Goal: Contribute content: Contribute content

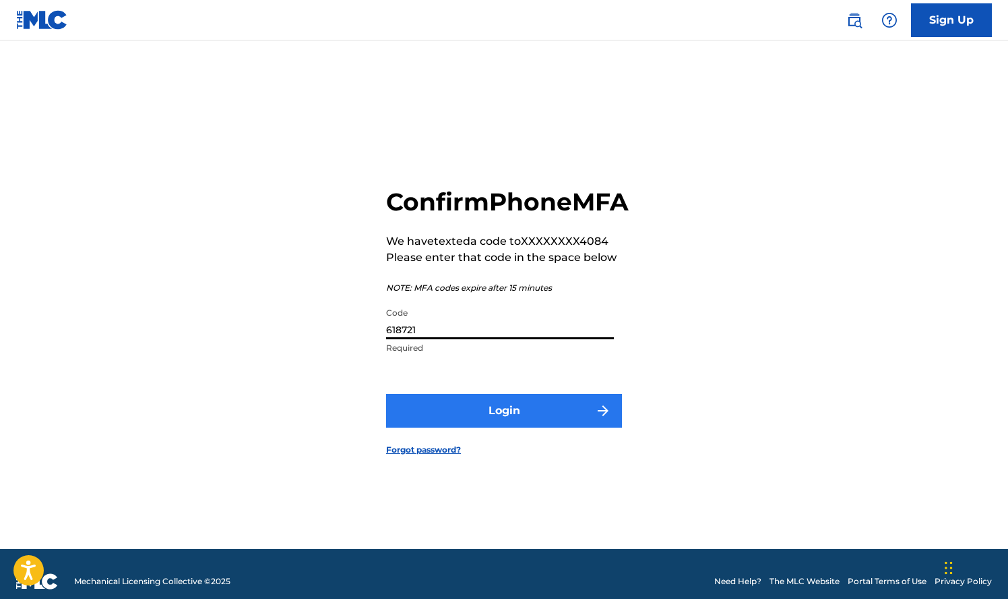
type input "618721"
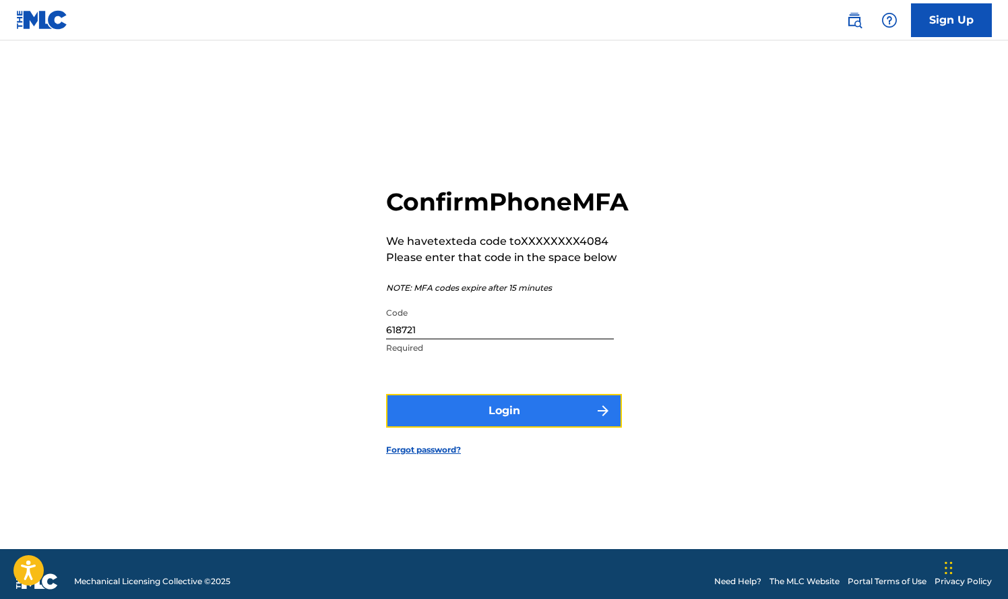
click at [509, 418] on button "Login" at bounding box center [504, 411] width 236 height 34
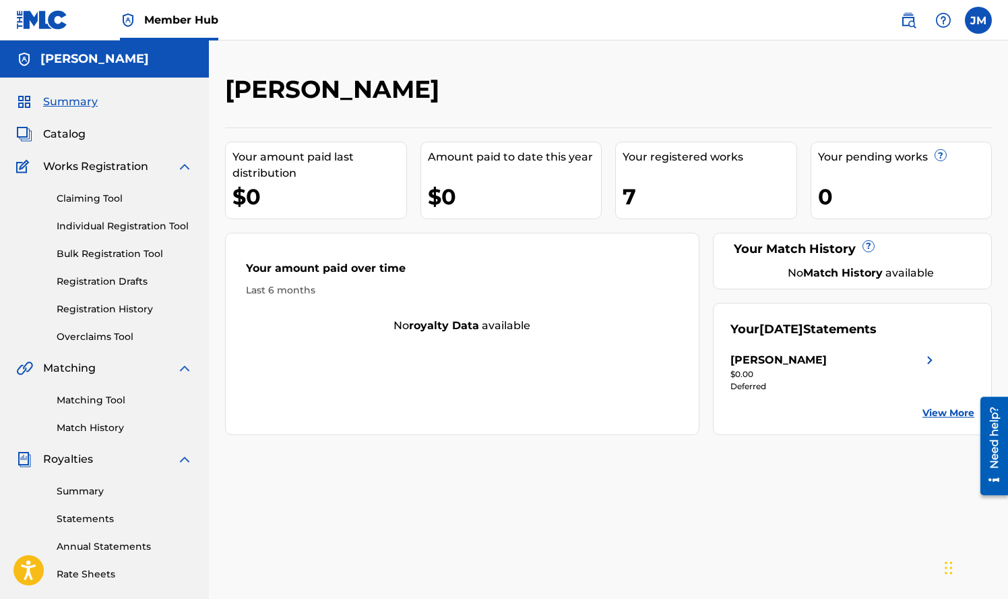
click at [682, 165] on div "Your registered works 7" at bounding box center [706, 181] width 182 height 78
click at [684, 151] on div "Your registered works" at bounding box center [710, 157] width 174 height 16
click at [108, 307] on link "Registration History" at bounding box center [125, 309] width 136 height 14
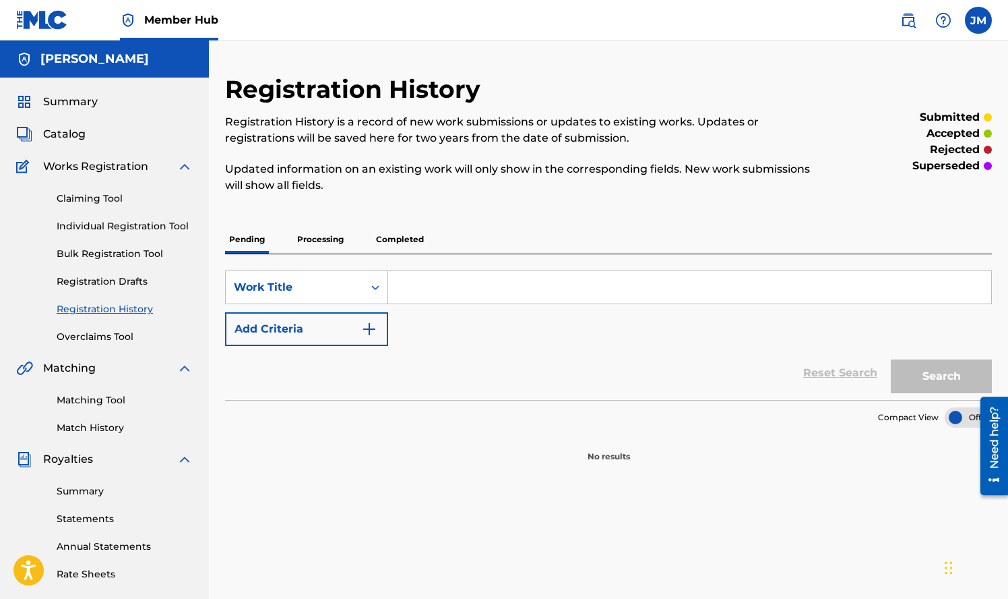
click at [394, 239] on p "Completed" at bounding box center [400, 239] width 56 height 28
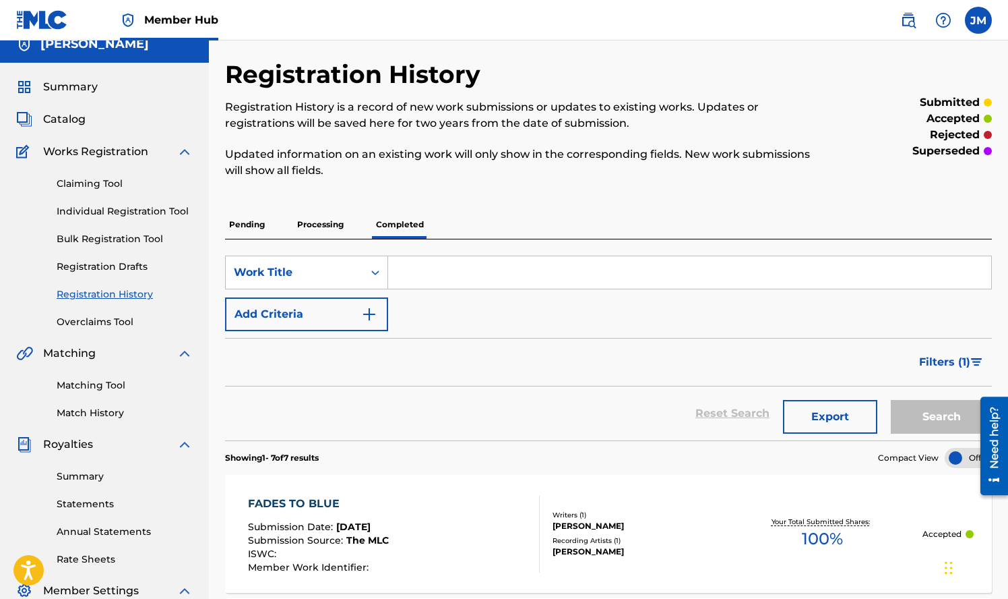
scroll to position [12, 0]
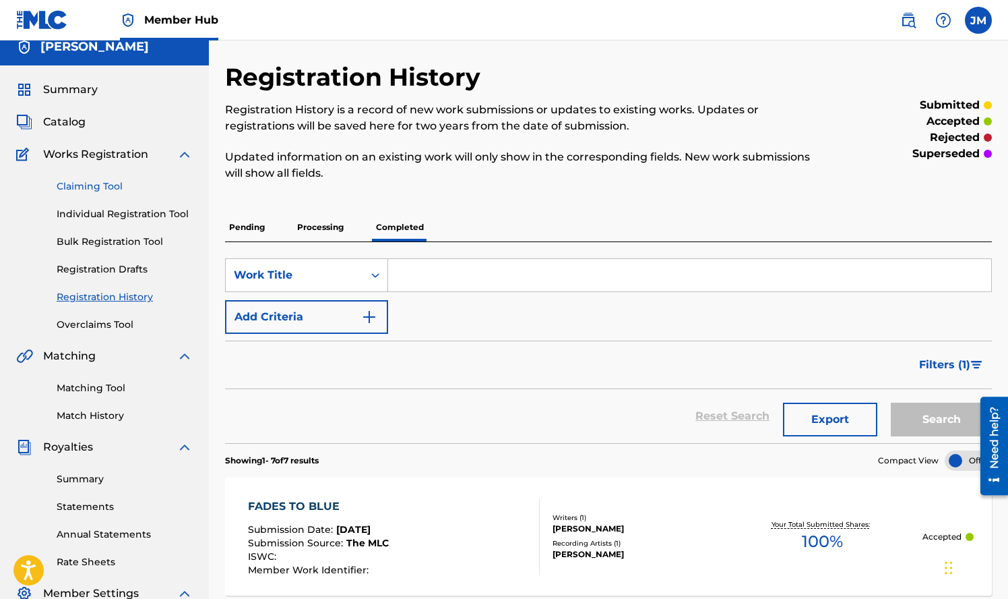
click at [69, 187] on link "Claiming Tool" at bounding box center [125, 186] width 136 height 14
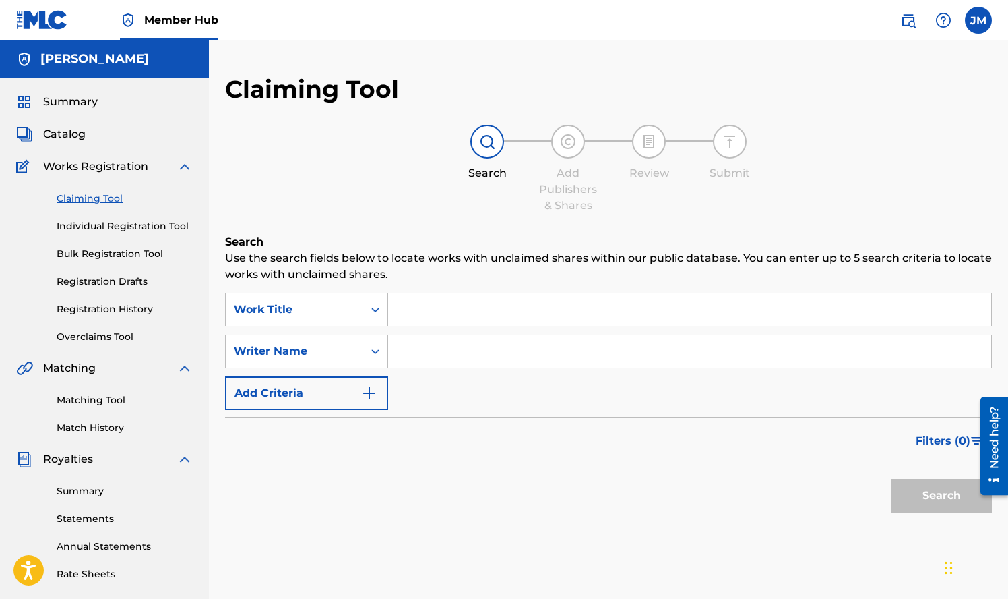
click at [530, 310] on input "Search Form" at bounding box center [689, 309] width 603 height 32
type input "The motherless club"
click at [489, 356] on input "Search Form" at bounding box center [689, 351] width 603 height 32
type input "[PERSON_NAME]"
click at [946, 491] on button "Search" at bounding box center [941, 496] width 101 height 34
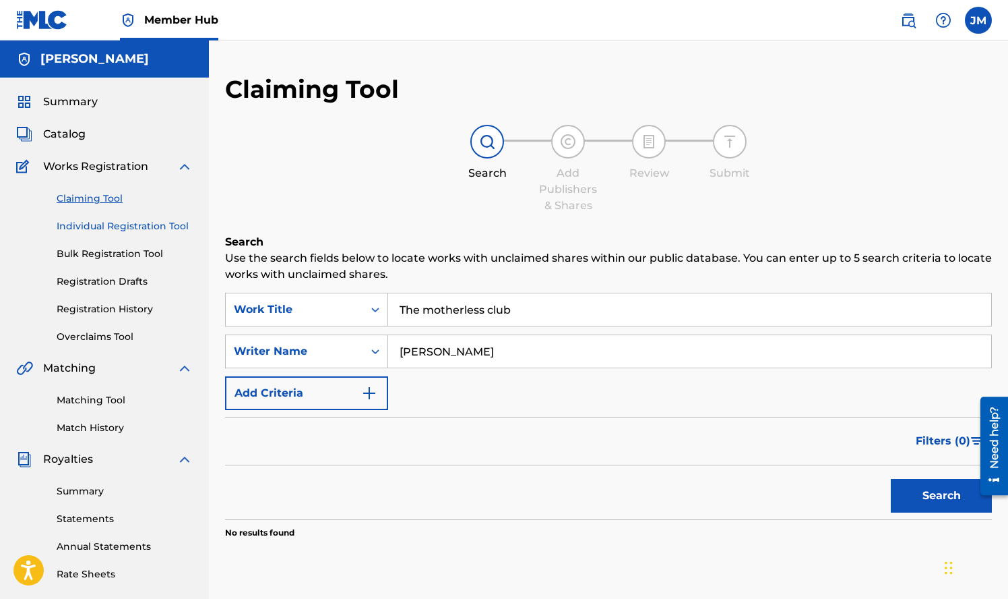
click at [142, 223] on link "Individual Registration Tool" at bounding box center [125, 226] width 136 height 14
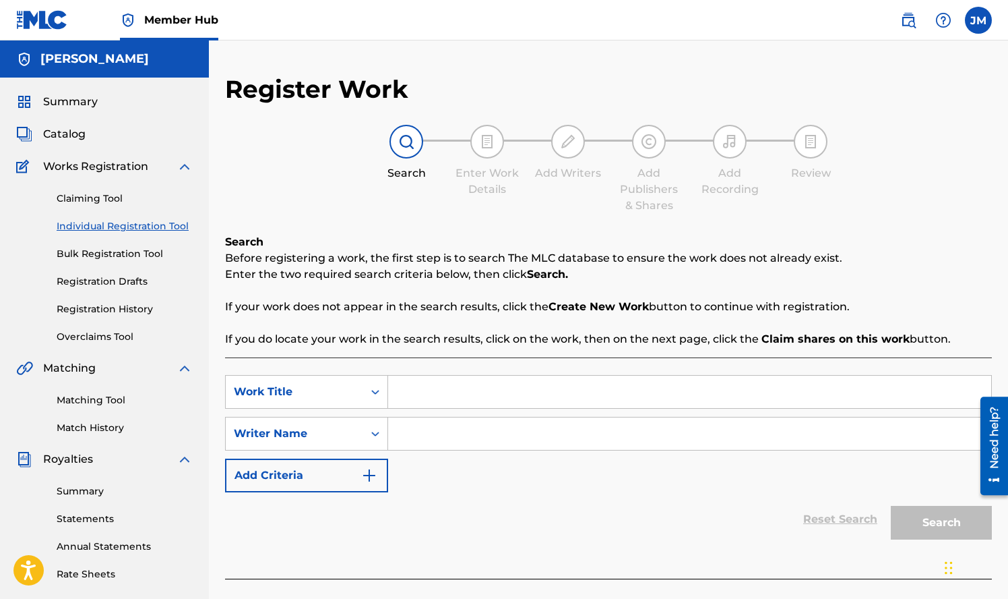
click at [97, 224] on link "Individual Registration Tool" at bounding box center [125, 226] width 136 height 14
click at [415, 389] on input "Search Form" at bounding box center [689, 391] width 603 height 32
type input "The motherless club"
click at [404, 432] on input "Search Form" at bounding box center [689, 433] width 603 height 32
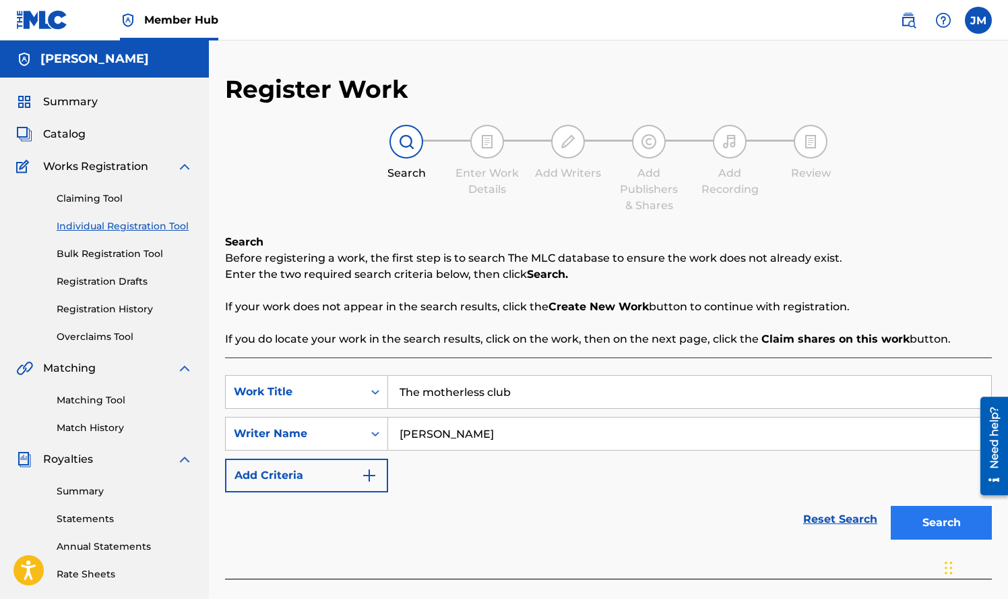
type input "[PERSON_NAME]"
click at [961, 523] on button "Search" at bounding box center [941, 523] width 101 height 34
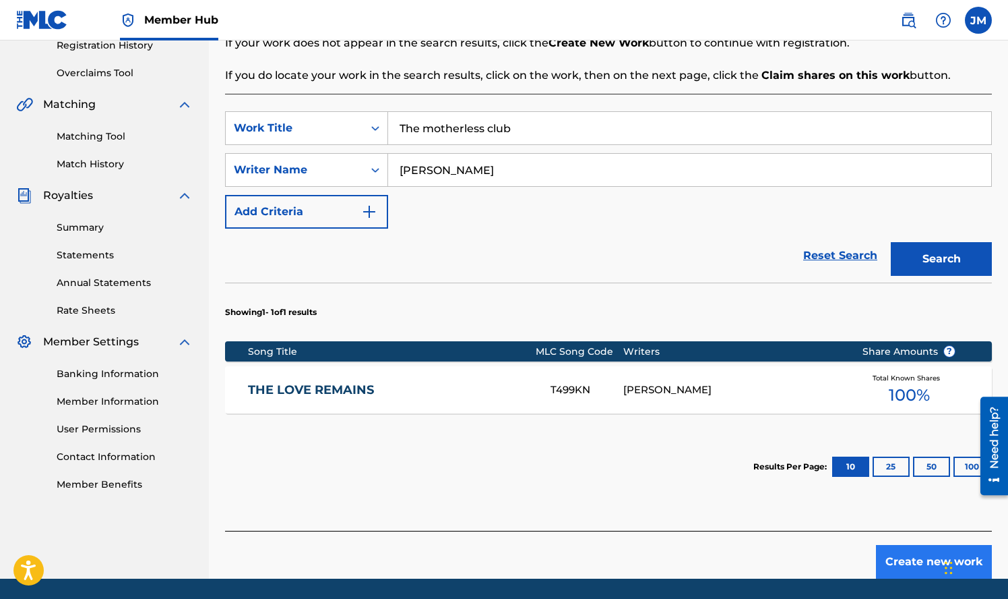
scroll to position [308, 0]
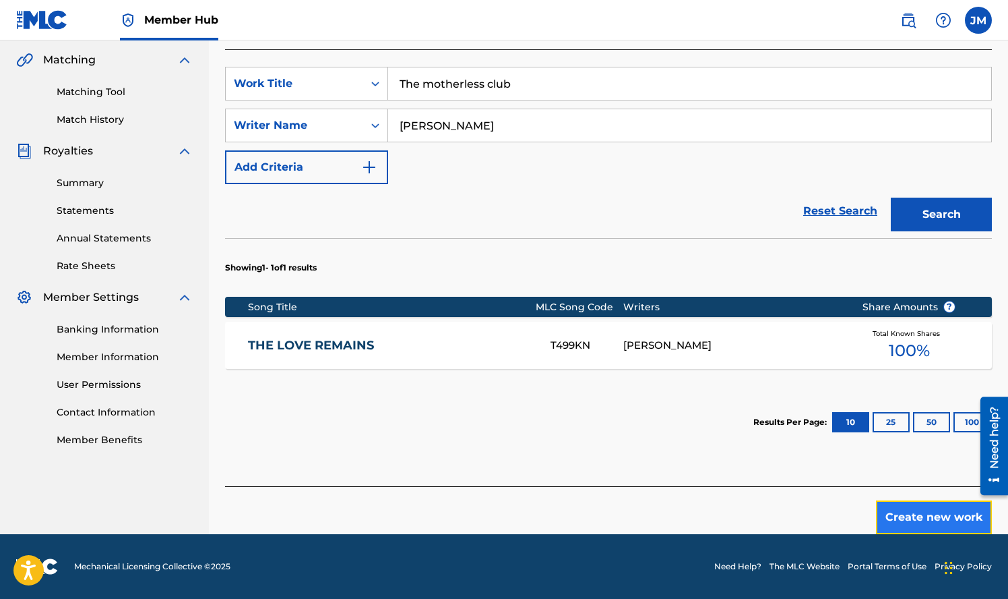
click at [921, 514] on button "Create new work" at bounding box center [934, 517] width 116 height 34
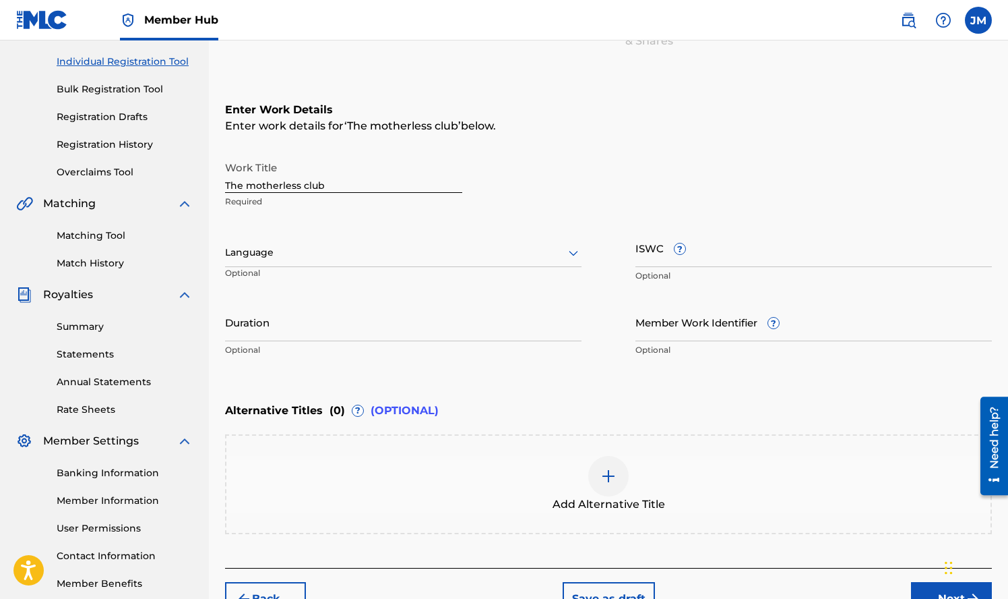
scroll to position [166, 0]
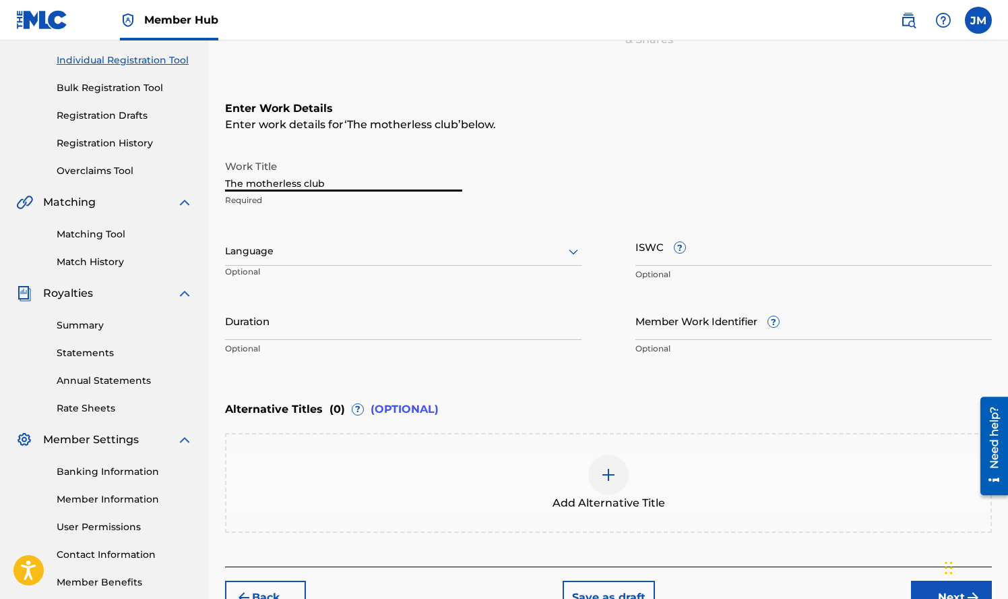
drag, startPoint x: 342, startPoint y: 183, endPoint x: 160, endPoint y: 185, distance: 182.0
click at [160, 185] on main "[PERSON_NAME] Summary Catalog Works Registration Claiming Tool Individual Regis…" at bounding box center [504, 244] width 1008 height 739
type input "The Motherless Club"
click at [572, 251] on icon at bounding box center [573, 251] width 9 height 5
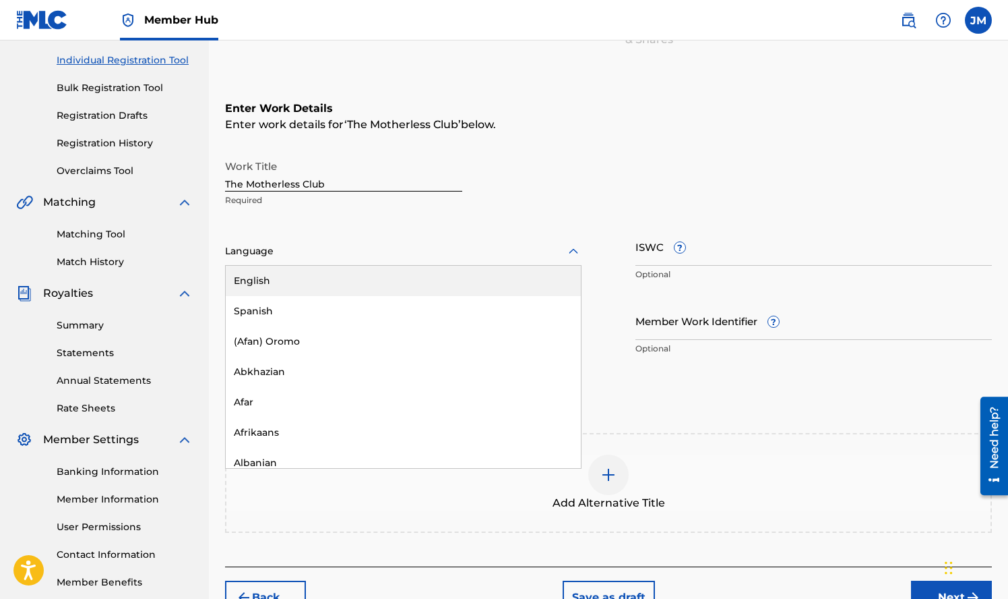
click at [535, 275] on div "English" at bounding box center [403, 281] width 355 height 30
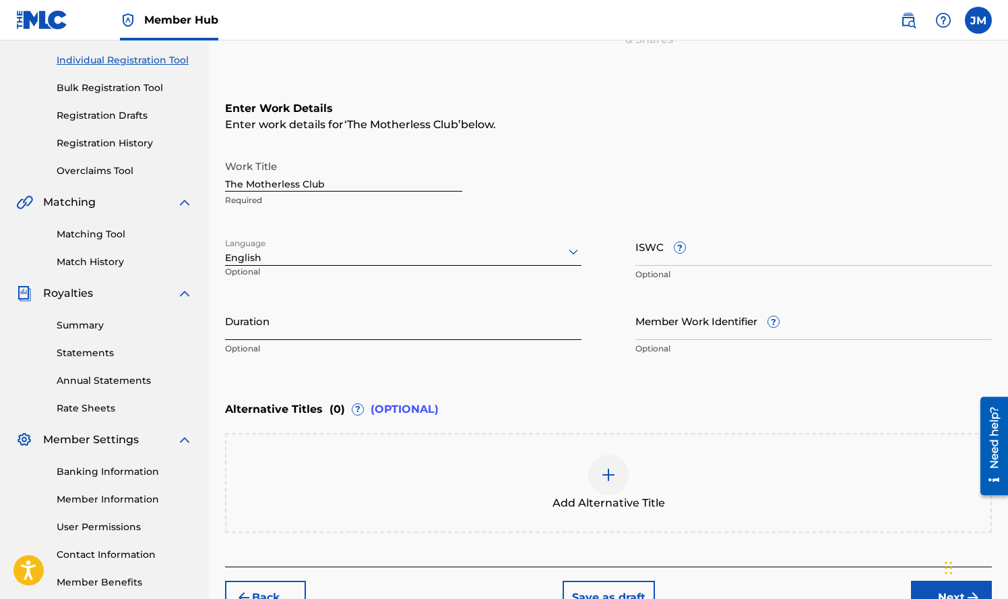
click at [500, 329] on input "Duration" at bounding box center [403, 320] width 357 height 38
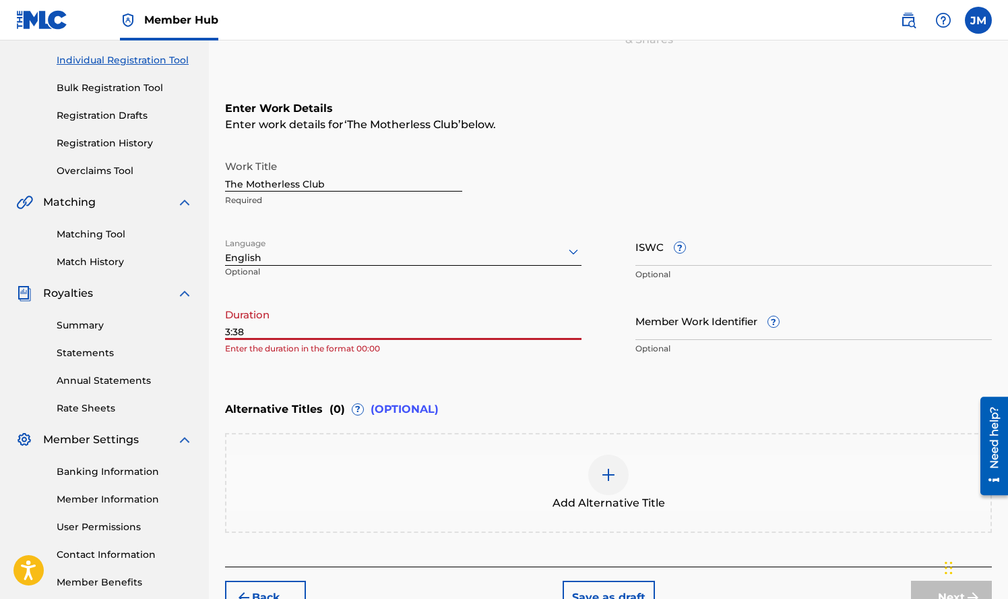
click at [225, 332] on input "3:38" at bounding box center [403, 320] width 357 height 38
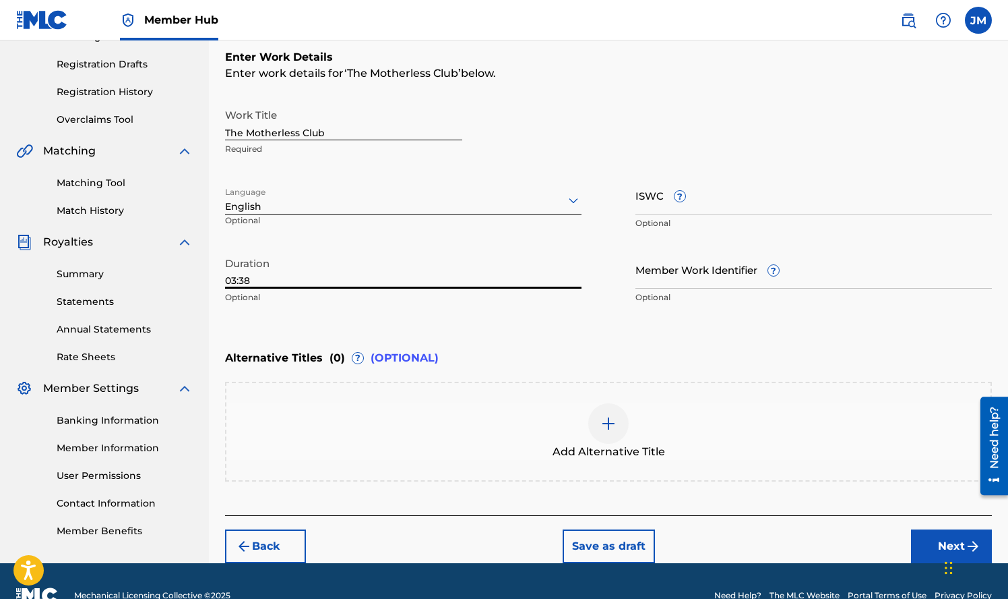
scroll to position [246, 0]
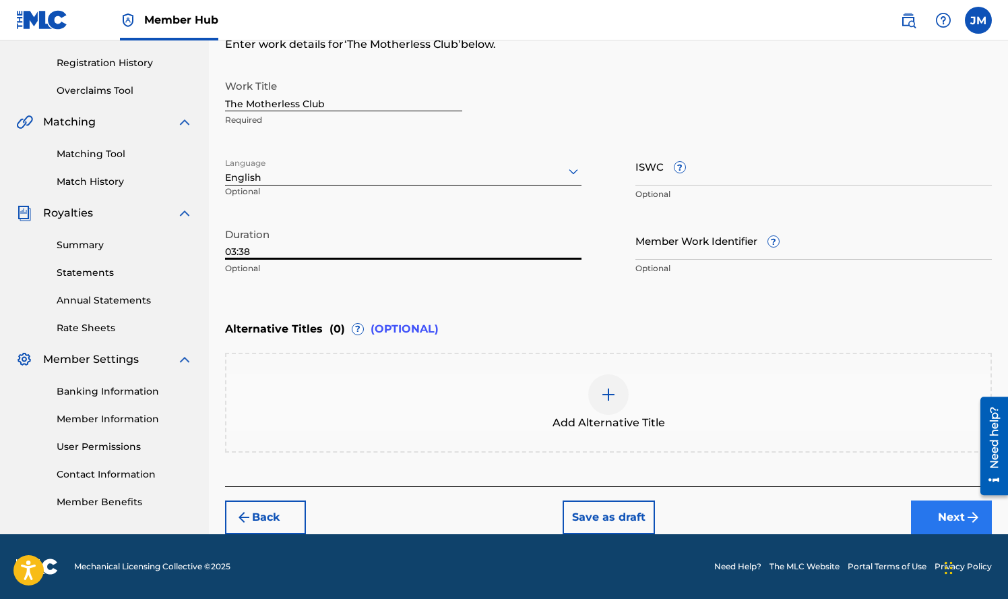
type input "03:38"
click at [952, 514] on button "Next" at bounding box center [951, 517] width 81 height 34
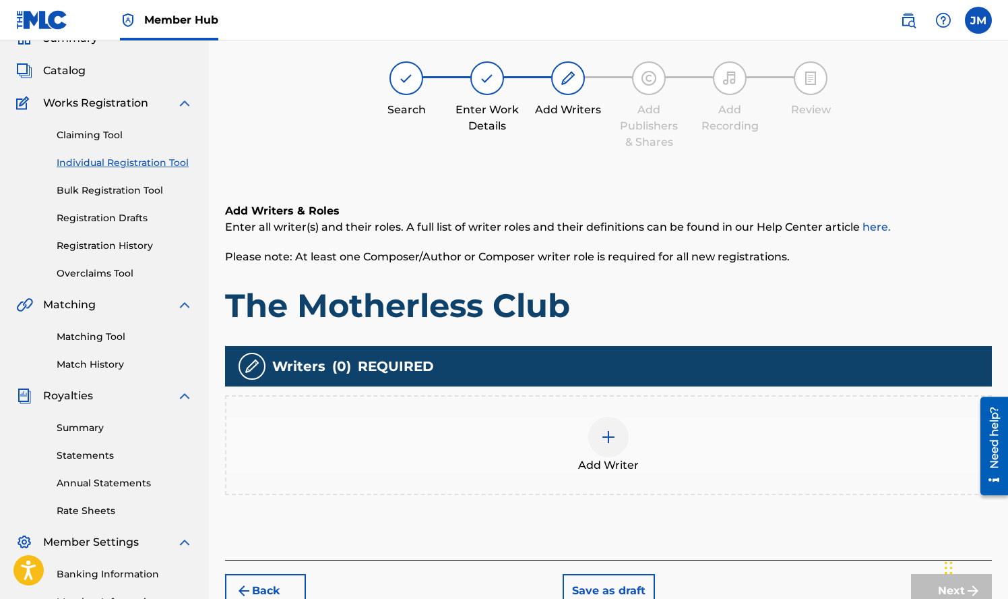
scroll to position [61, 0]
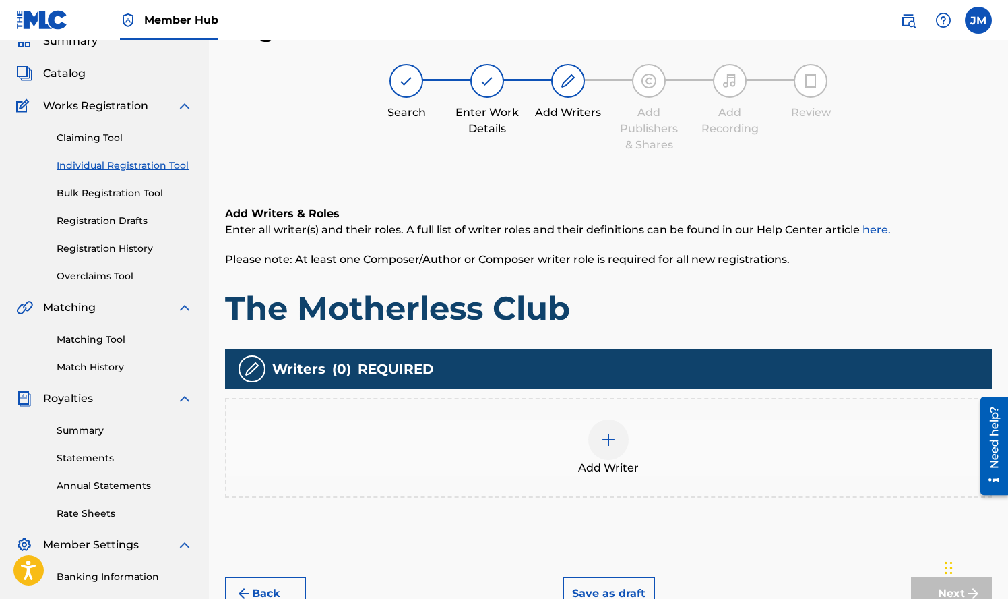
click at [612, 439] on img at bounding box center [609, 439] width 16 height 16
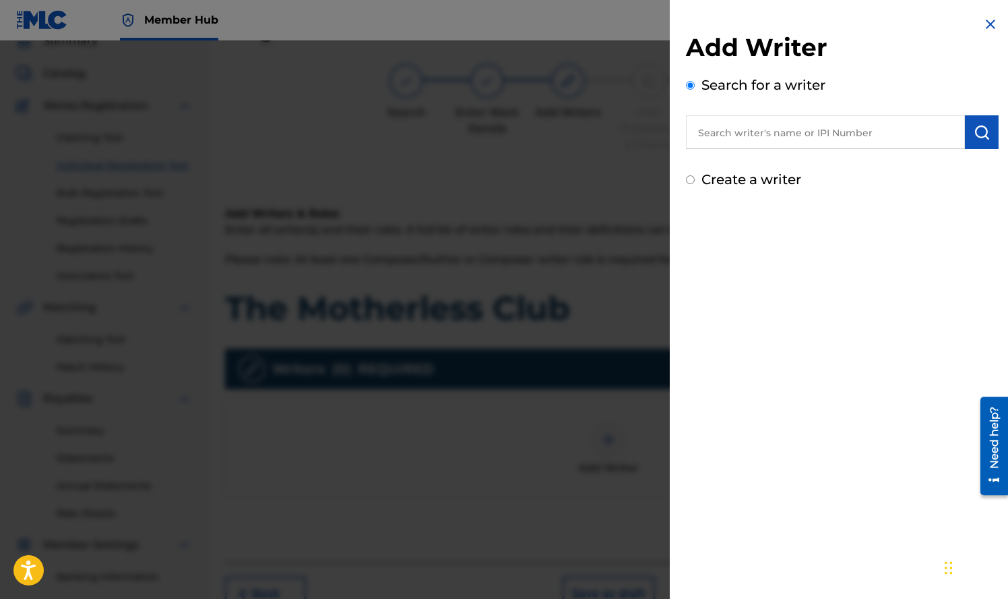
click at [781, 138] on input "text" at bounding box center [825, 132] width 279 height 34
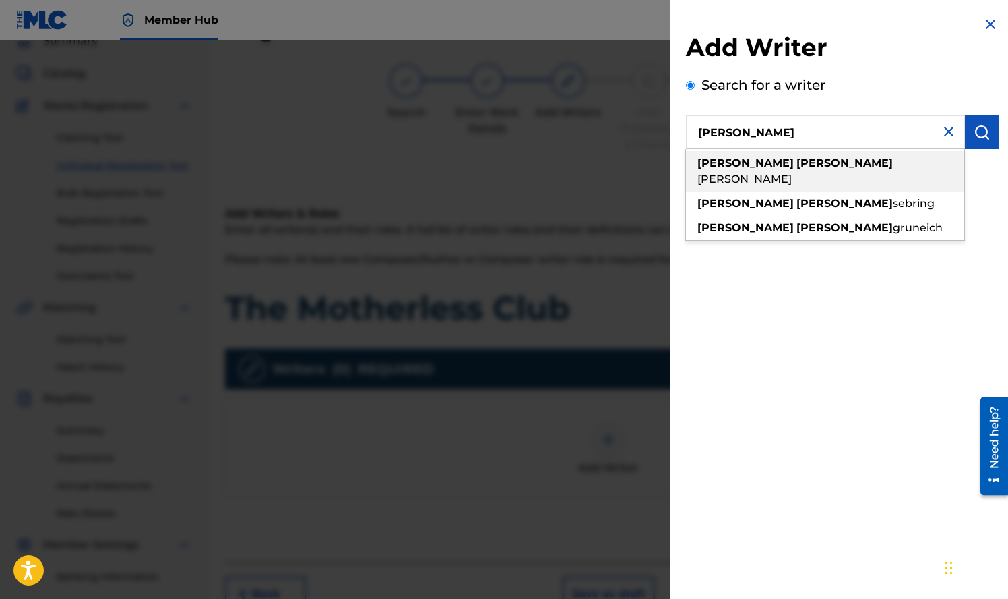
click at [782, 173] on span "[PERSON_NAME]" at bounding box center [745, 179] width 94 height 13
type input "[PERSON_NAME]"
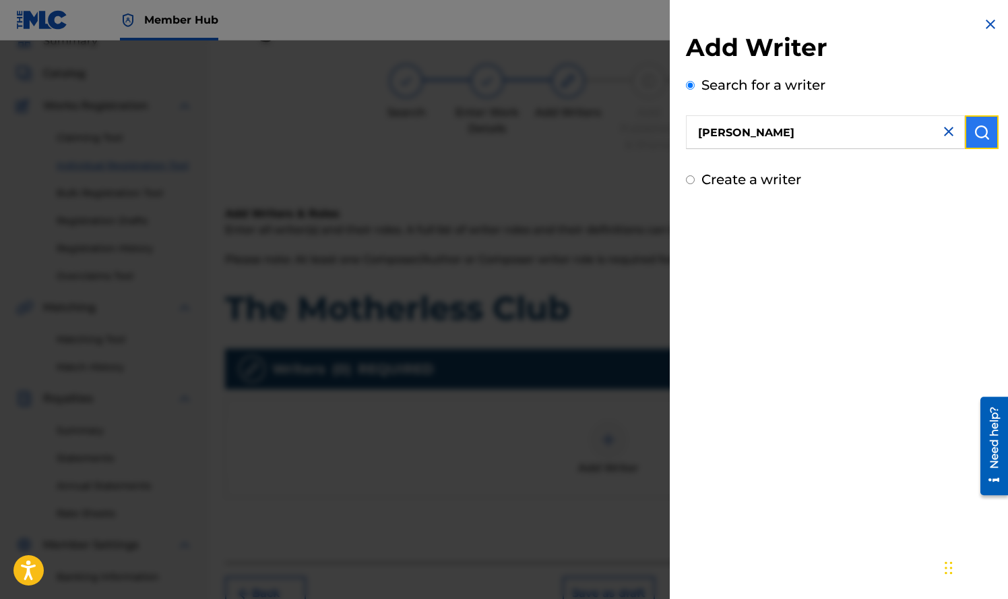
click at [977, 138] on img "submit" at bounding box center [982, 132] width 16 height 16
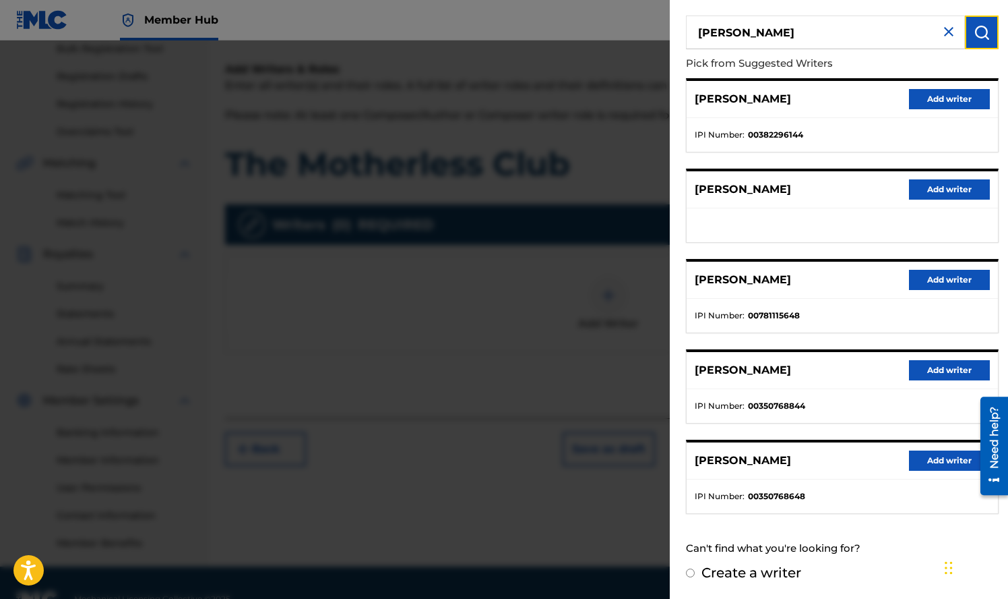
scroll to position [206, 0]
click at [938, 460] on button "Add writer" at bounding box center [949, 460] width 81 height 20
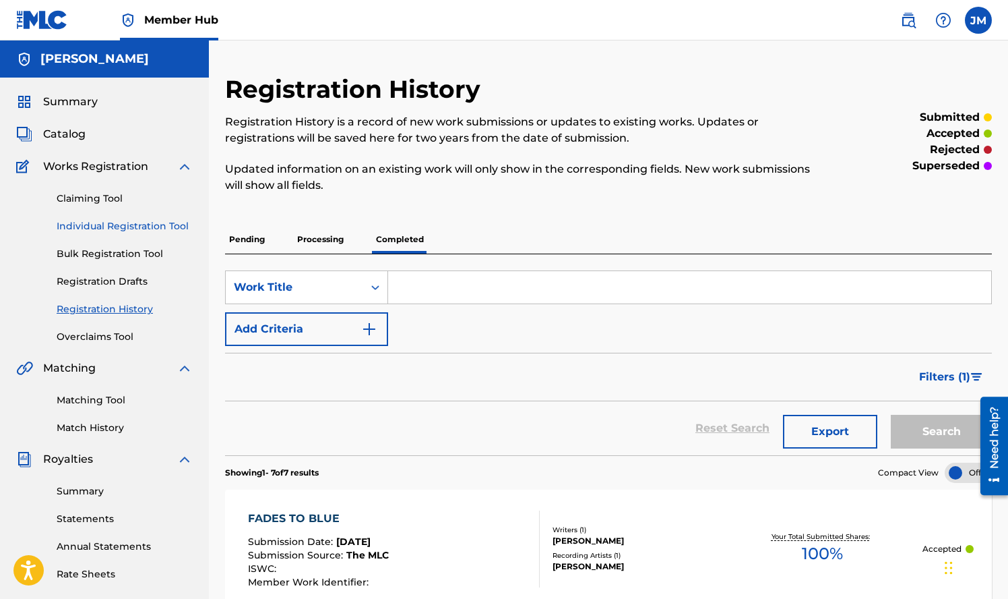
click at [120, 224] on link "Individual Registration Tool" at bounding box center [125, 226] width 136 height 14
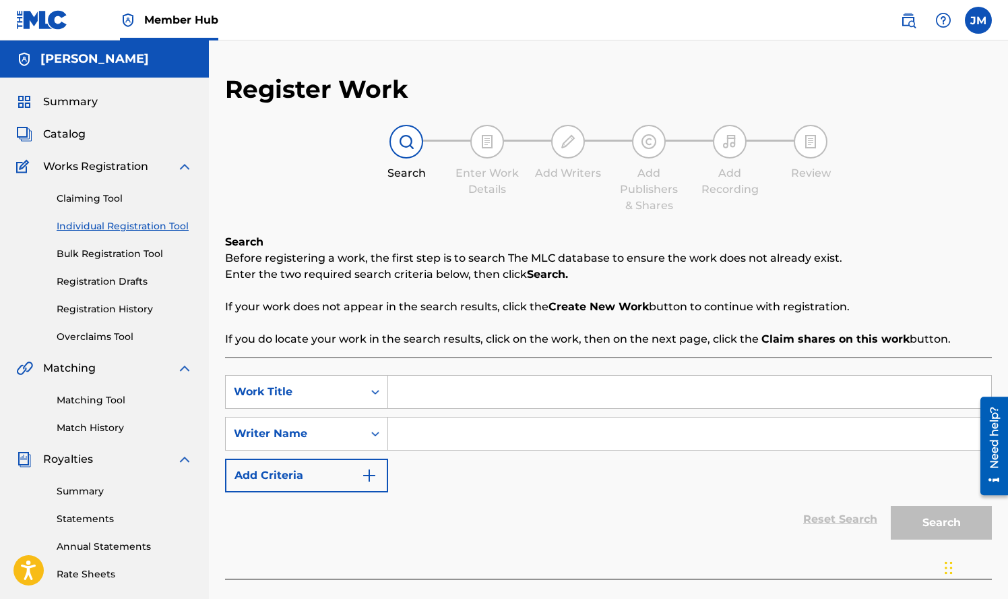
click at [535, 398] on input "Search Form" at bounding box center [689, 391] width 603 height 32
type input "the motherless club"
click at [502, 436] on input "Search Form" at bounding box center [689, 433] width 603 height 32
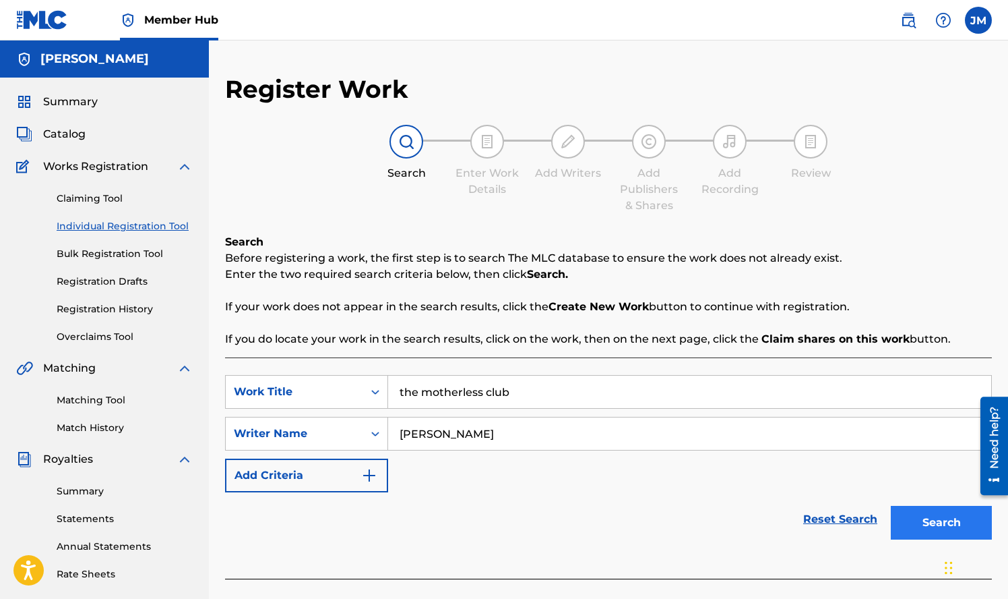
type input "[PERSON_NAME]"
click at [965, 515] on button "Search" at bounding box center [941, 523] width 101 height 34
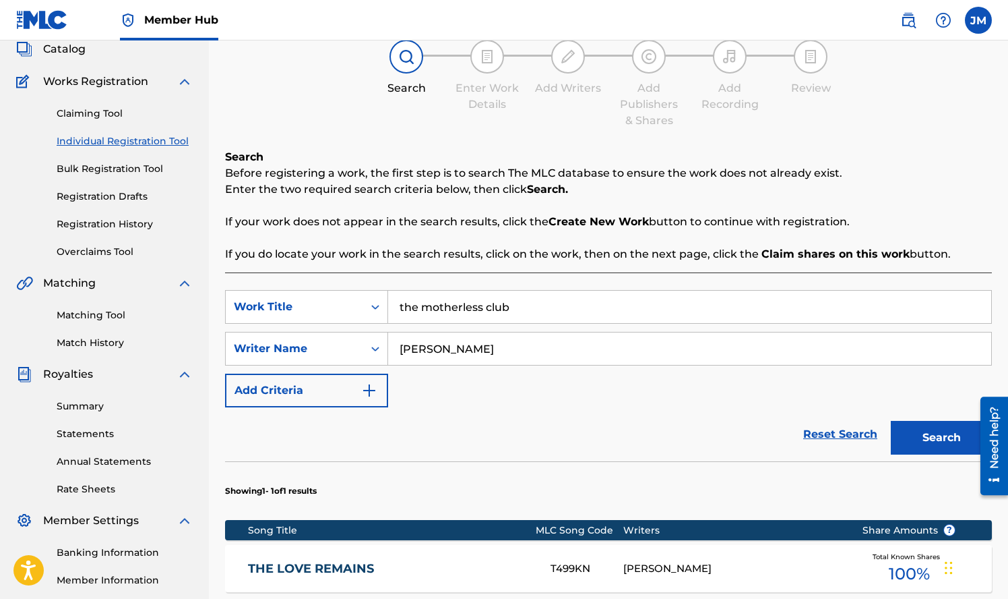
scroll to position [251, 0]
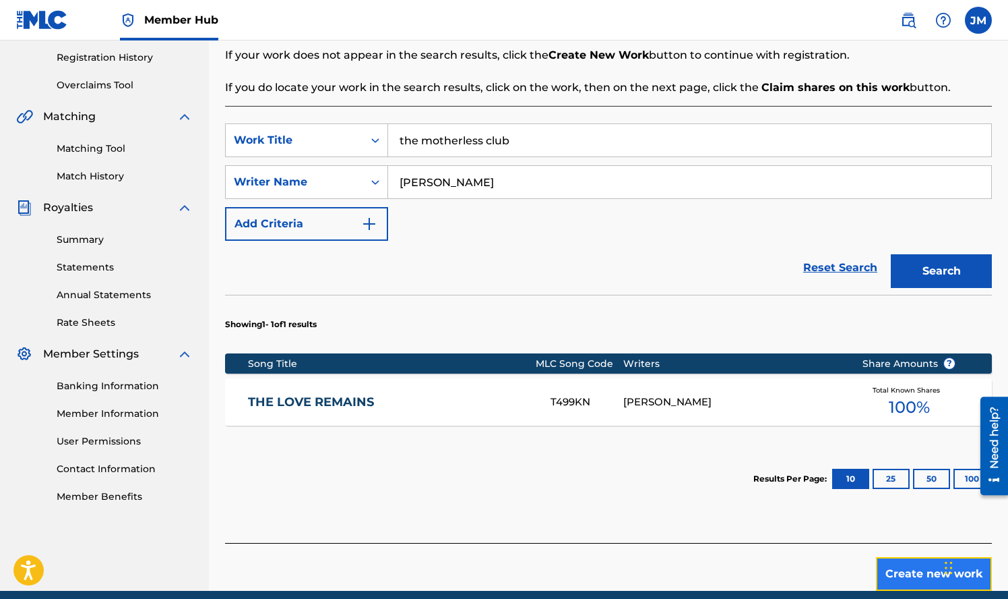
click at [913, 572] on button "Create new work" at bounding box center [934, 574] width 116 height 34
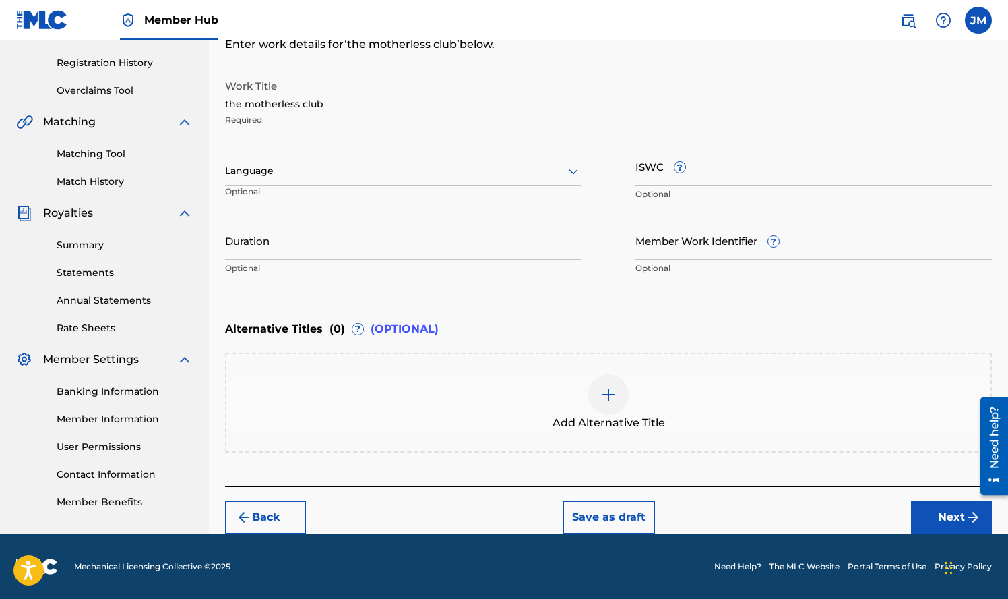
scroll to position [246, 0]
drag, startPoint x: 332, startPoint y: 104, endPoint x: 174, endPoint y: 108, distance: 158.4
click at [174, 108] on main "[PERSON_NAME] Summary Catalog Works Registration Claiming Tool Individual Regis…" at bounding box center [504, 163] width 1008 height 739
type input "The Motherless Club"
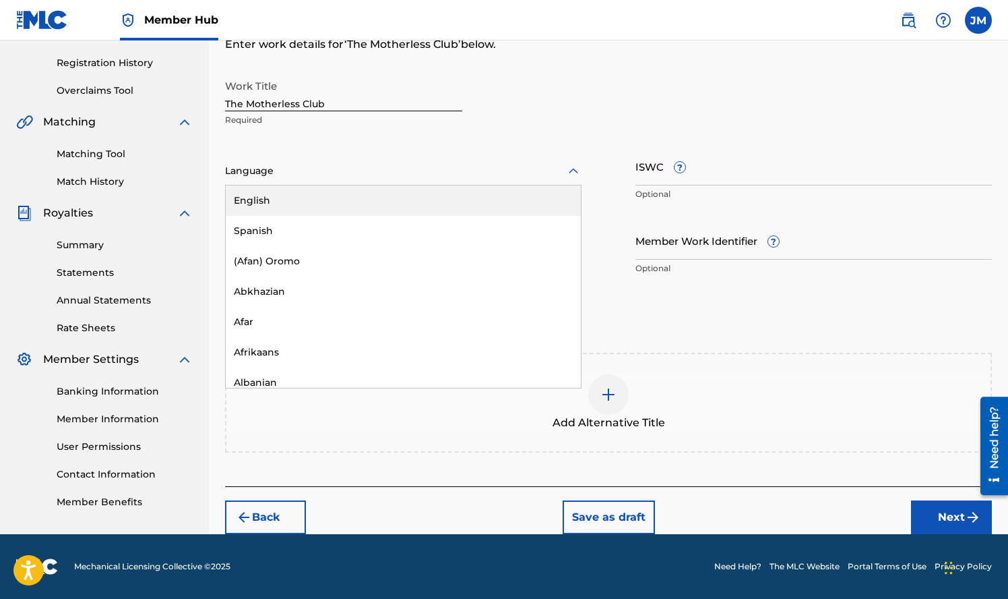
click at [572, 169] on icon at bounding box center [574, 171] width 16 height 16
click at [520, 192] on div "English" at bounding box center [403, 200] width 355 height 30
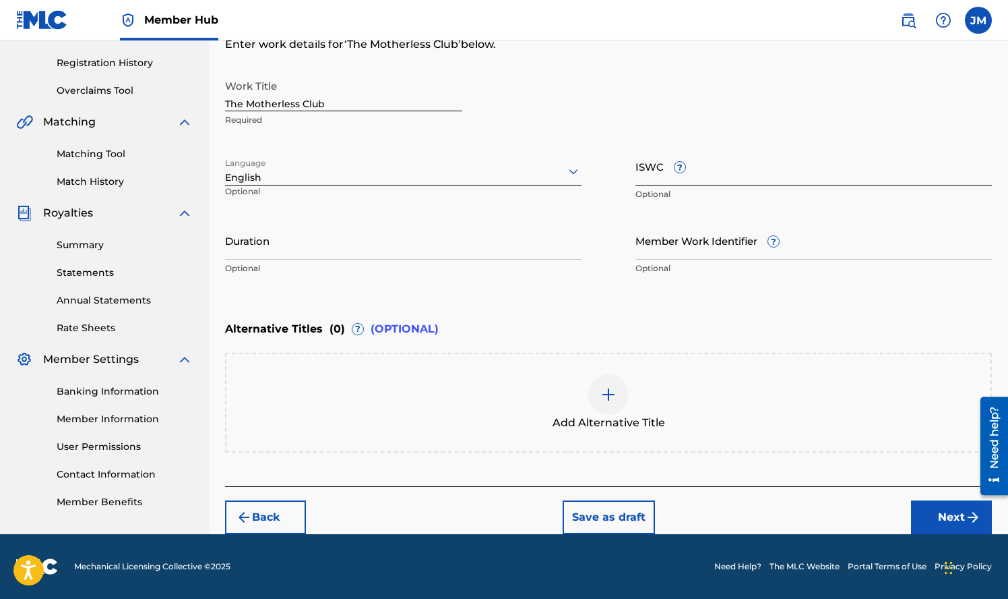
click at [724, 172] on input "ISWC ?" at bounding box center [814, 166] width 357 height 38
paste input "T-334.813.661-4"
type input "T-334.813.661-4"
click at [501, 257] on input "Duration" at bounding box center [403, 240] width 357 height 38
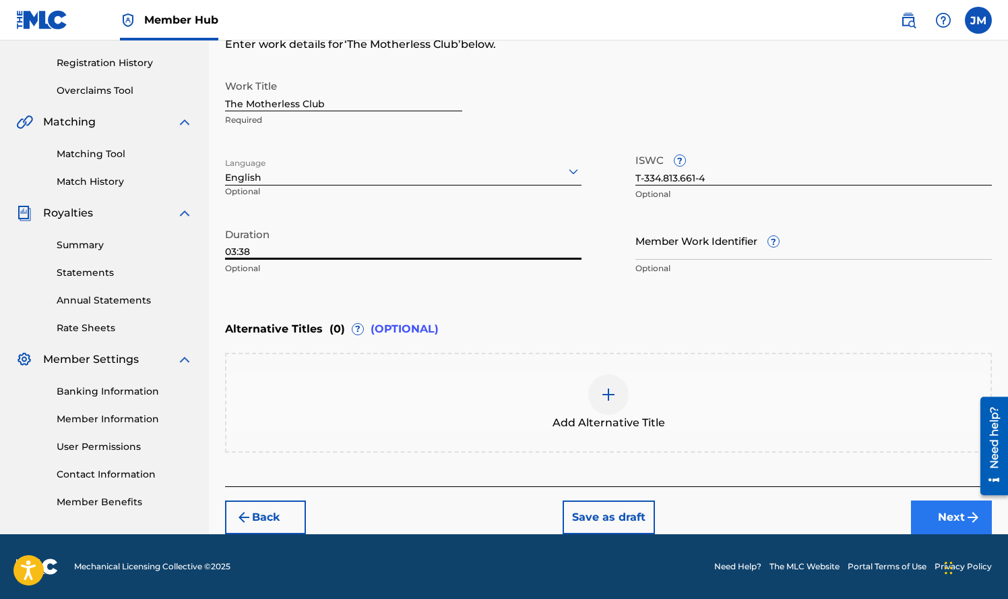
type input "03:38"
click at [950, 508] on button "Next" at bounding box center [951, 517] width 81 height 34
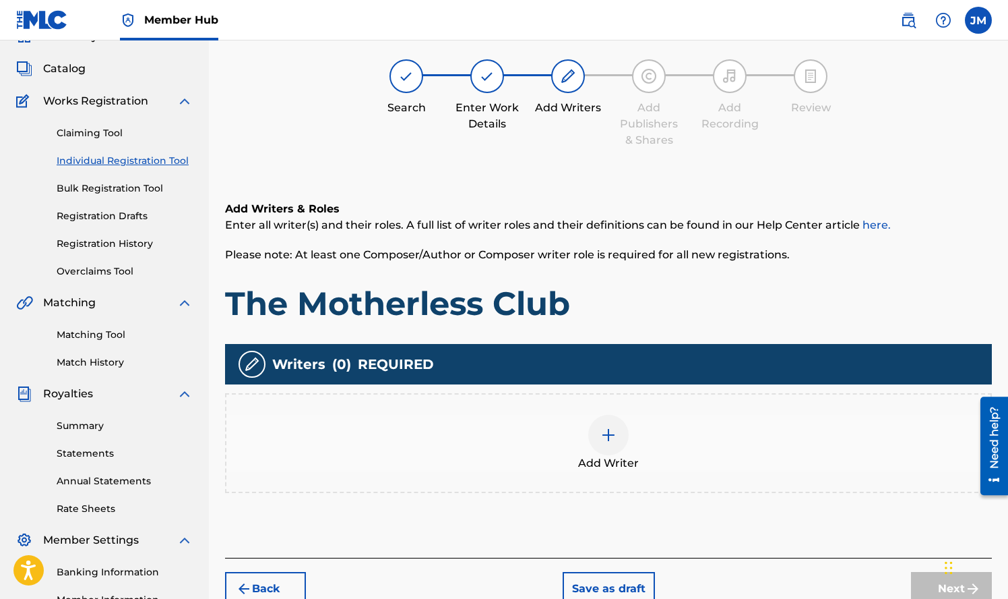
scroll to position [61, 0]
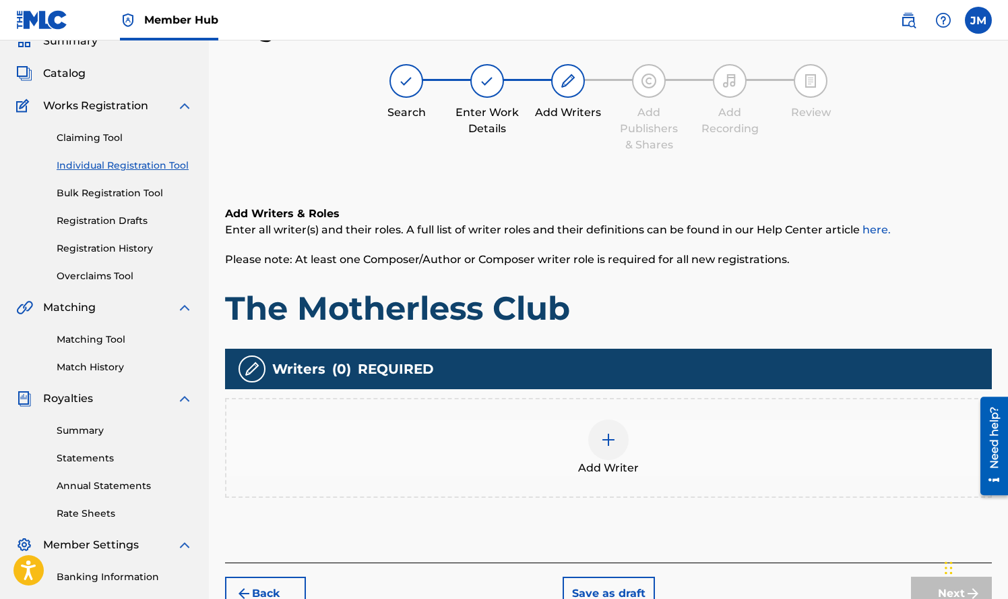
click at [602, 429] on div at bounding box center [608, 439] width 40 height 40
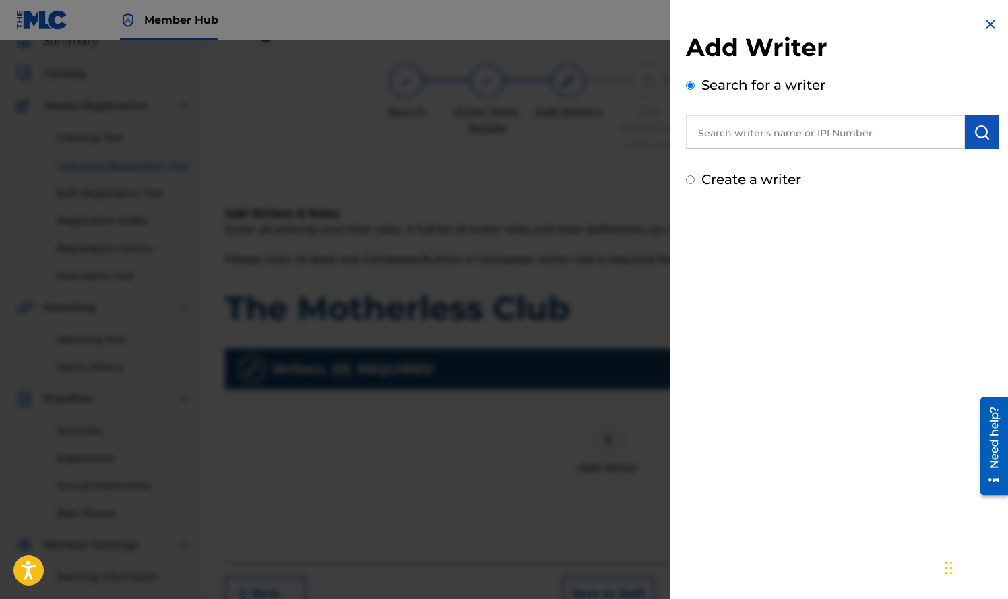
click at [859, 129] on input "text" at bounding box center [825, 132] width 279 height 34
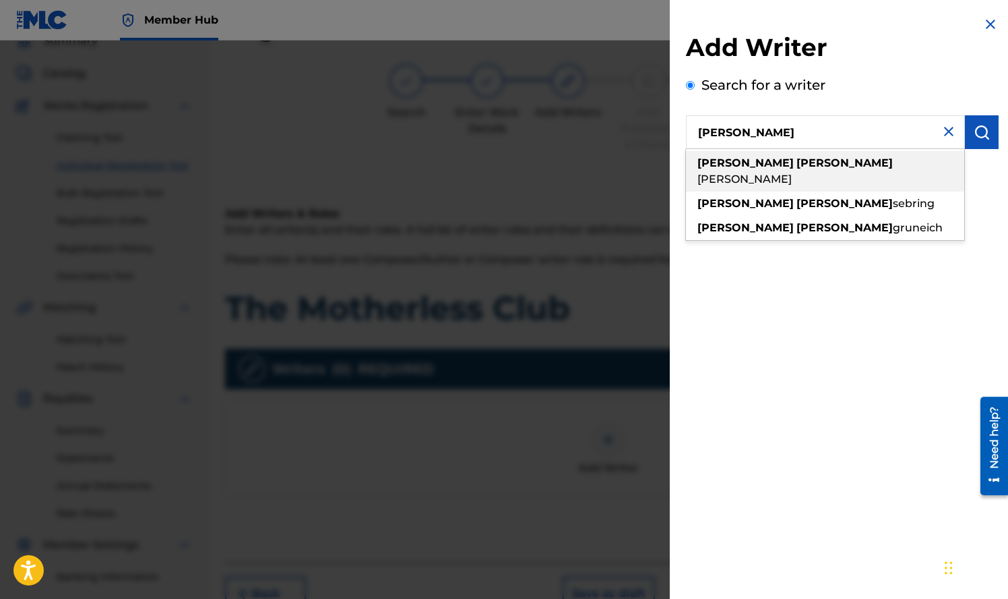
click at [836, 166] on div "[PERSON_NAME]" at bounding box center [825, 171] width 278 height 40
type input "[PERSON_NAME]"
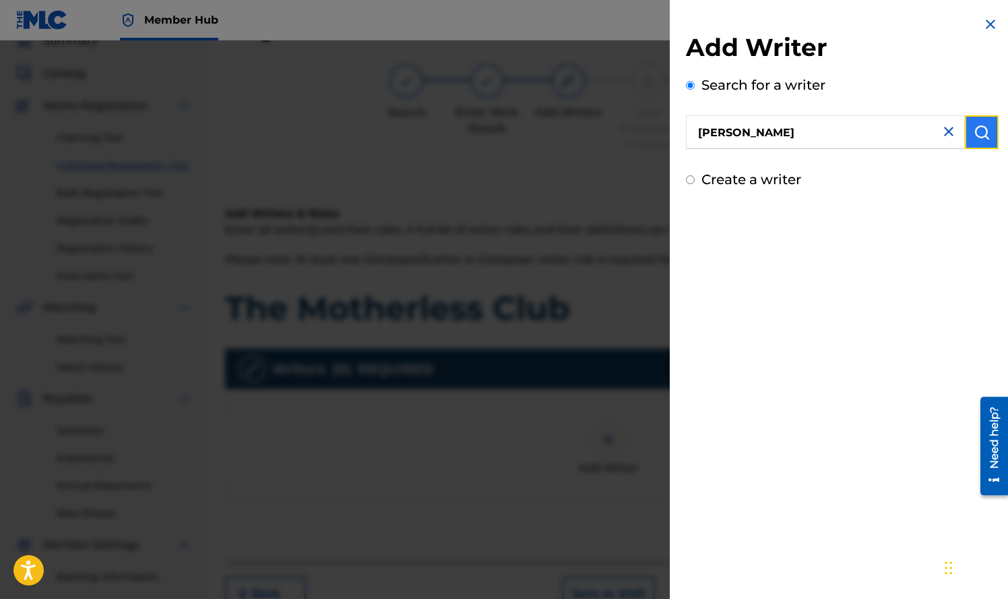
click at [974, 131] on img "submit" at bounding box center [982, 132] width 16 height 16
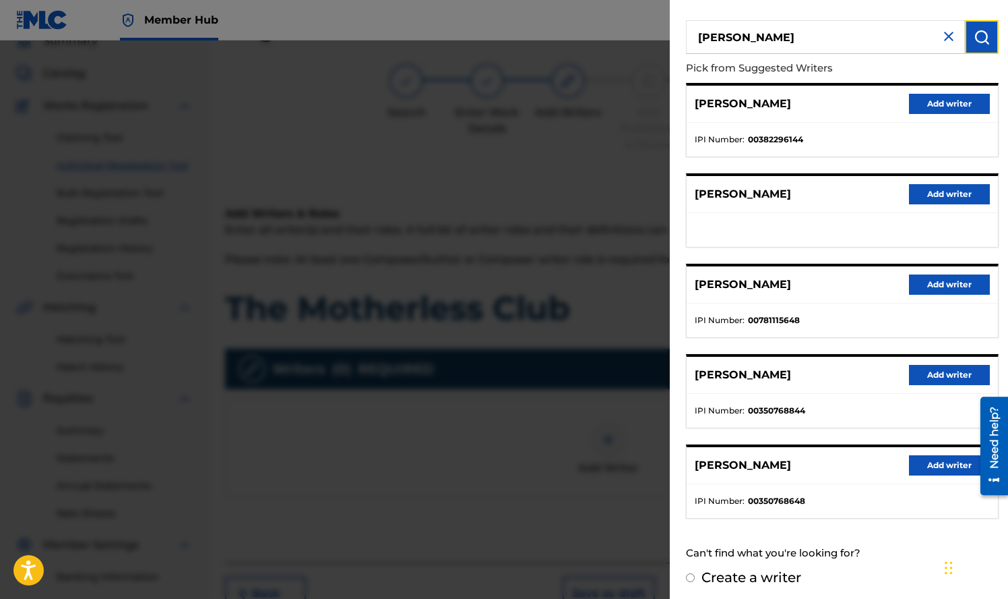
scroll to position [100, 0]
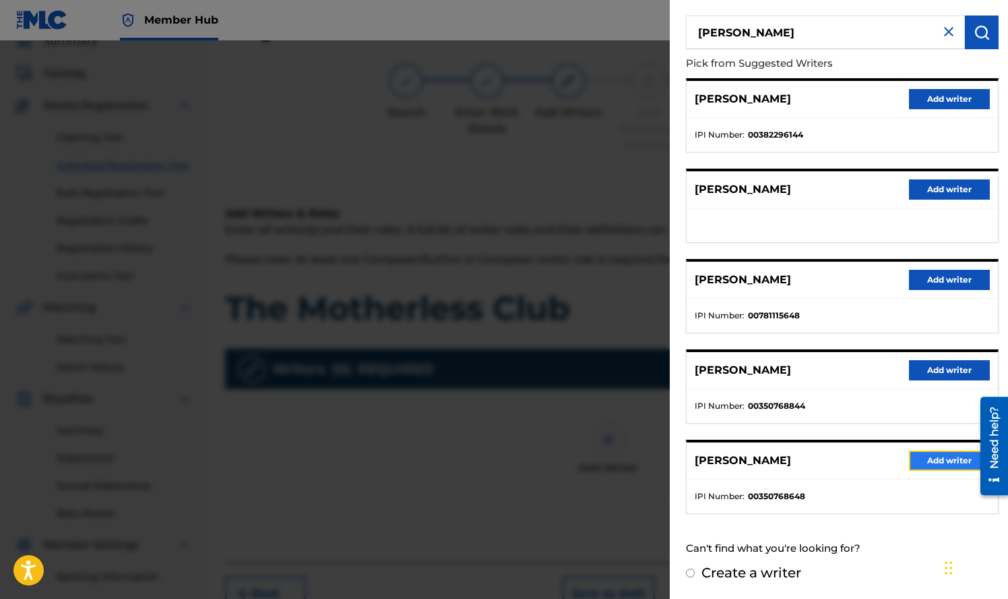
click at [931, 464] on button "Add writer" at bounding box center [949, 460] width 81 height 20
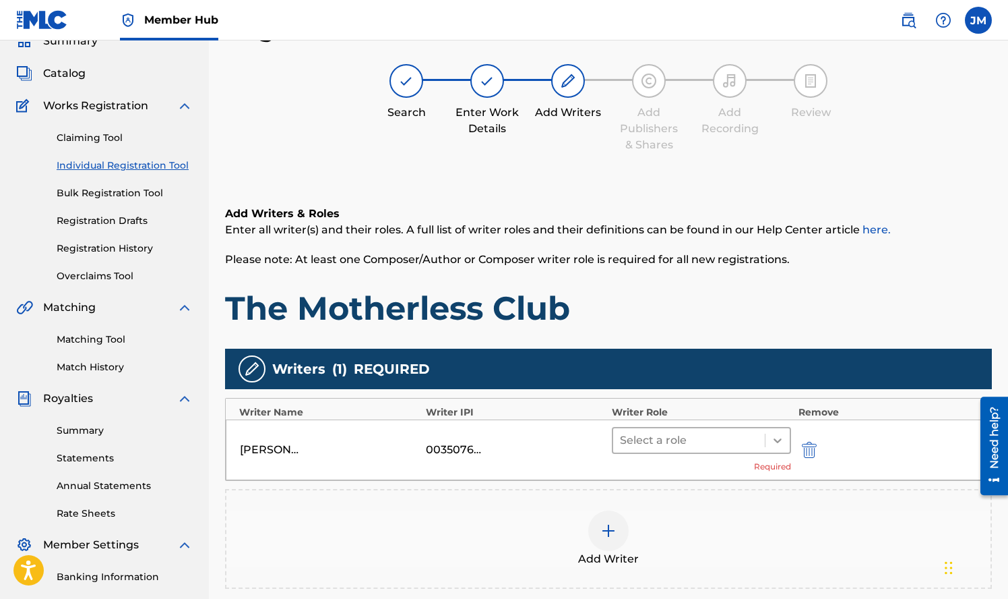
click at [771, 435] on icon at bounding box center [777, 439] width 13 height 13
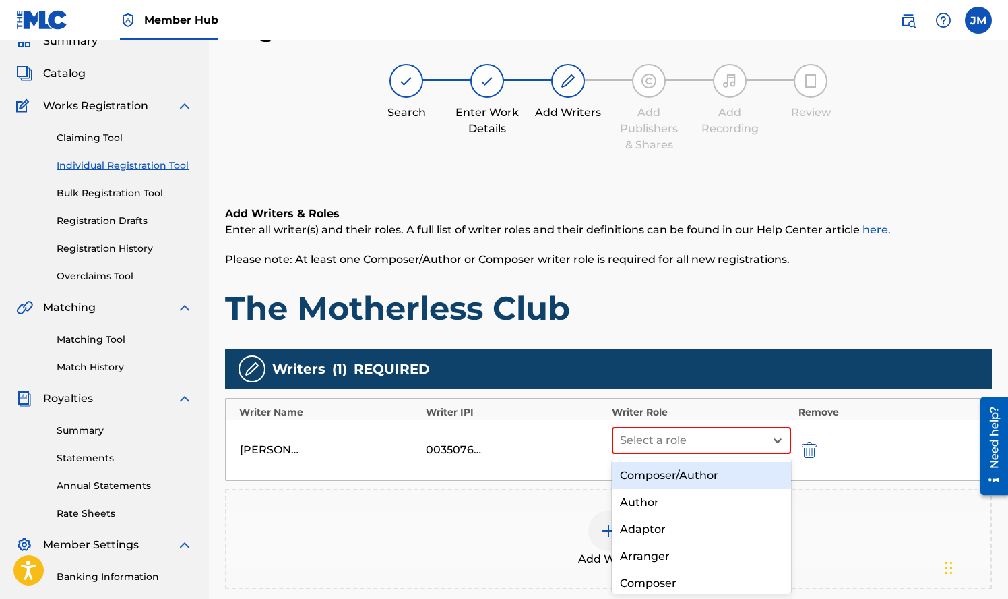
click at [723, 474] on div "Composer/Author" at bounding box center [701, 475] width 179 height 27
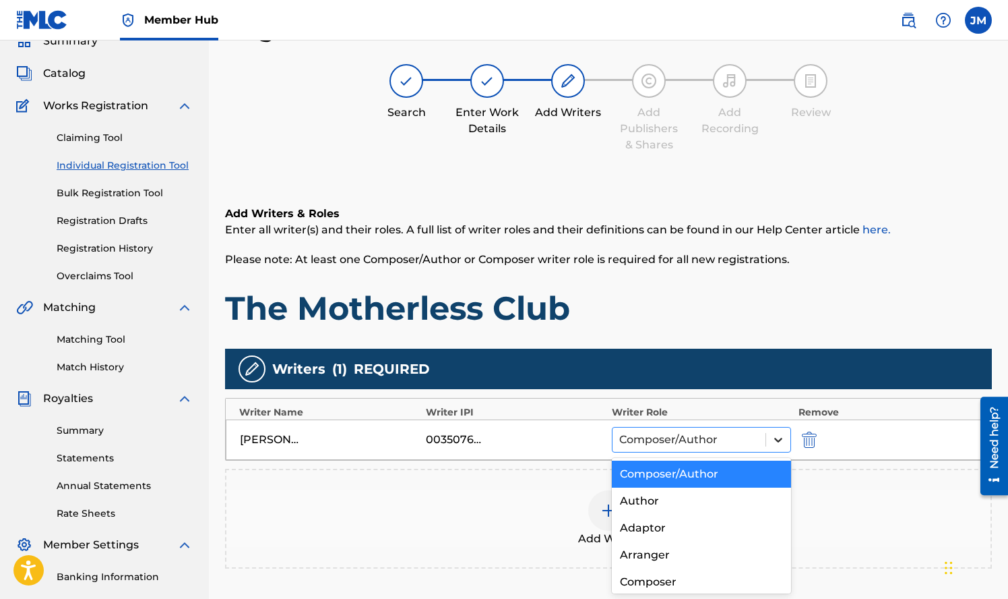
click at [777, 441] on icon at bounding box center [778, 439] width 8 height 5
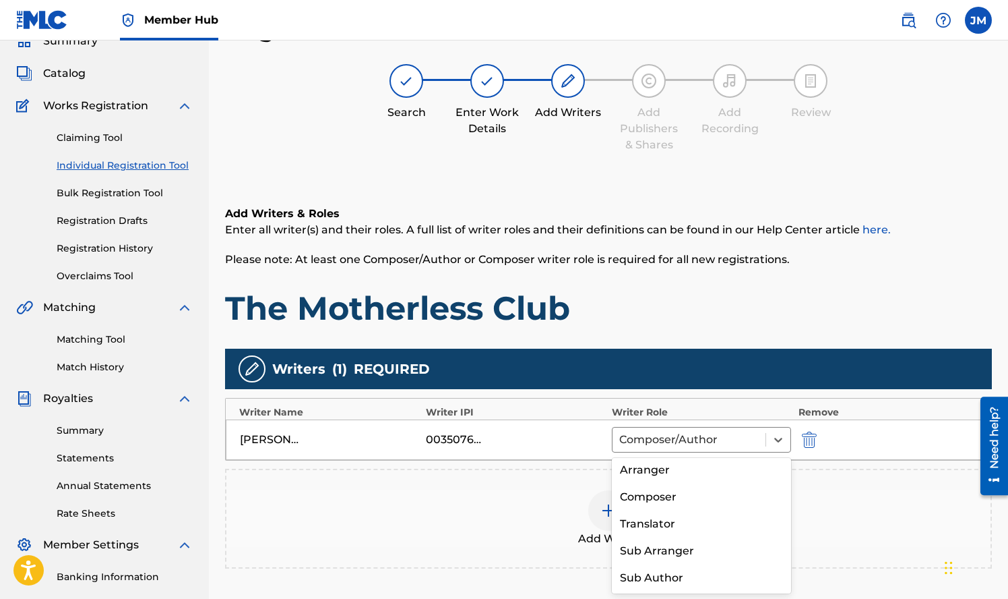
scroll to position [0, 0]
click at [773, 442] on icon at bounding box center [778, 439] width 13 height 13
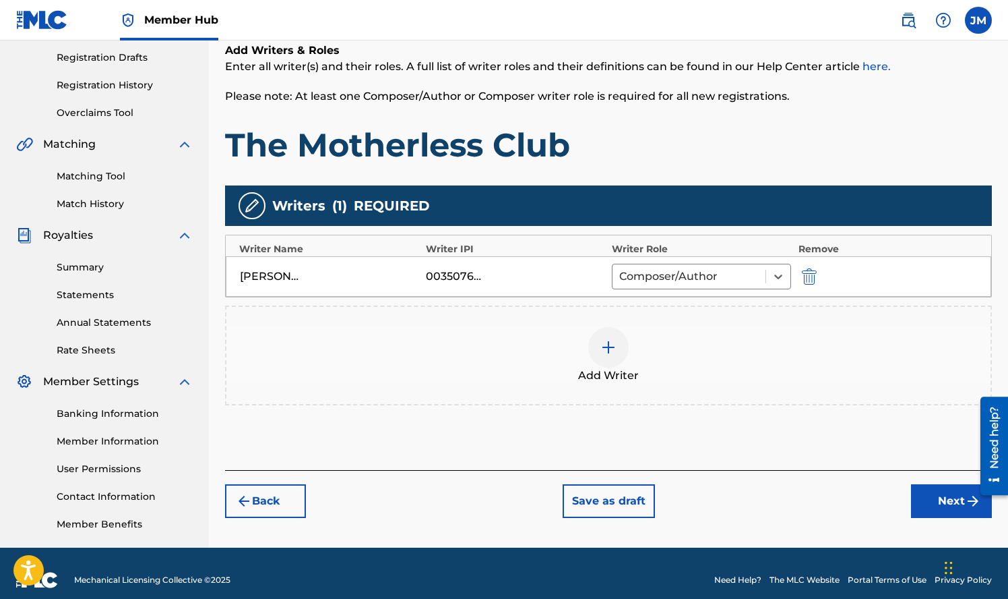
scroll to position [237, 0]
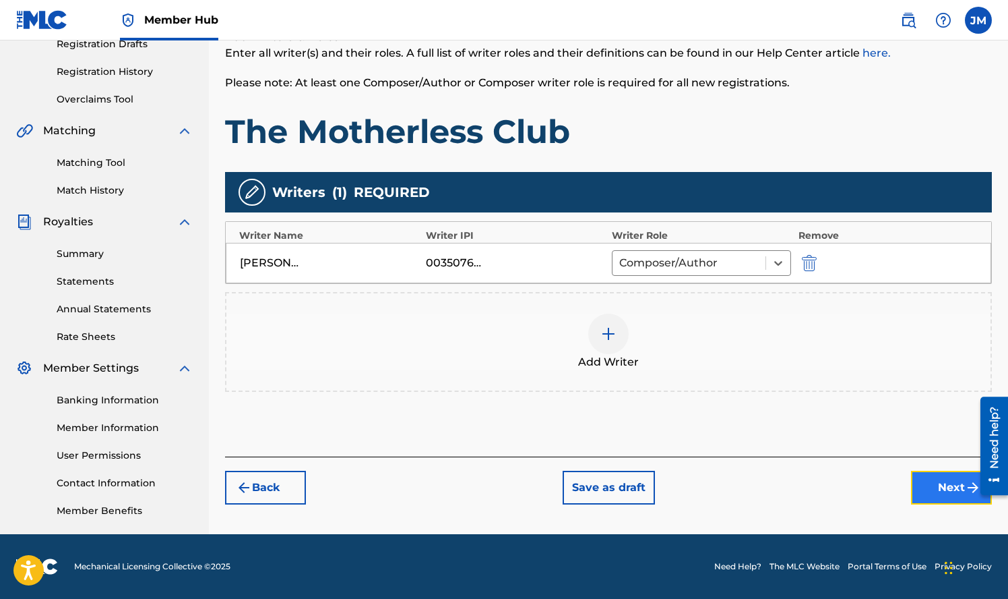
click at [951, 489] on button "Next" at bounding box center [951, 487] width 81 height 34
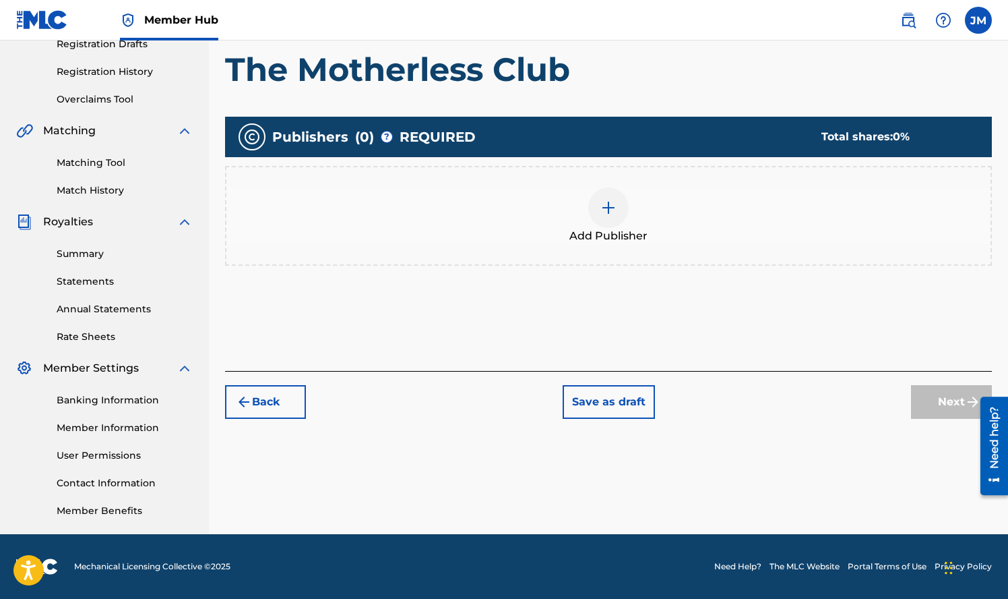
click at [608, 204] on img at bounding box center [609, 208] width 16 height 16
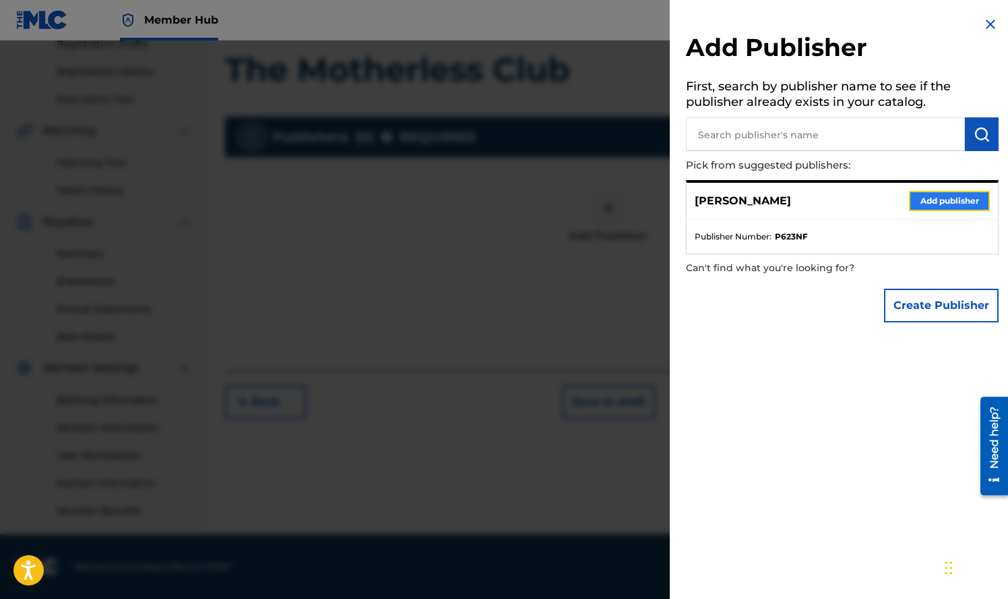
click at [944, 199] on button "Add publisher" at bounding box center [949, 201] width 81 height 20
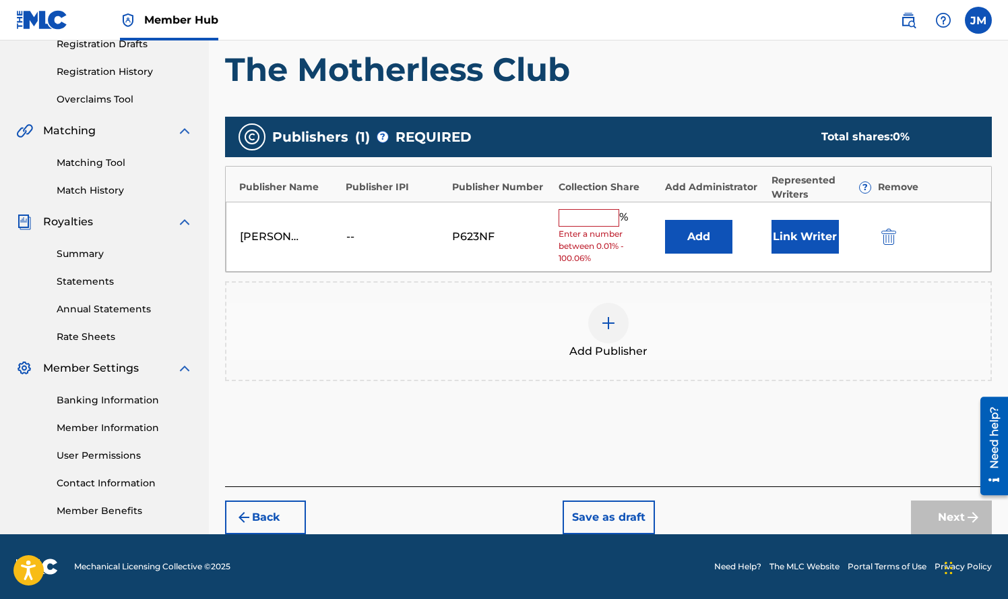
click at [599, 222] on input "text" at bounding box center [589, 218] width 61 height 18
type input "100"
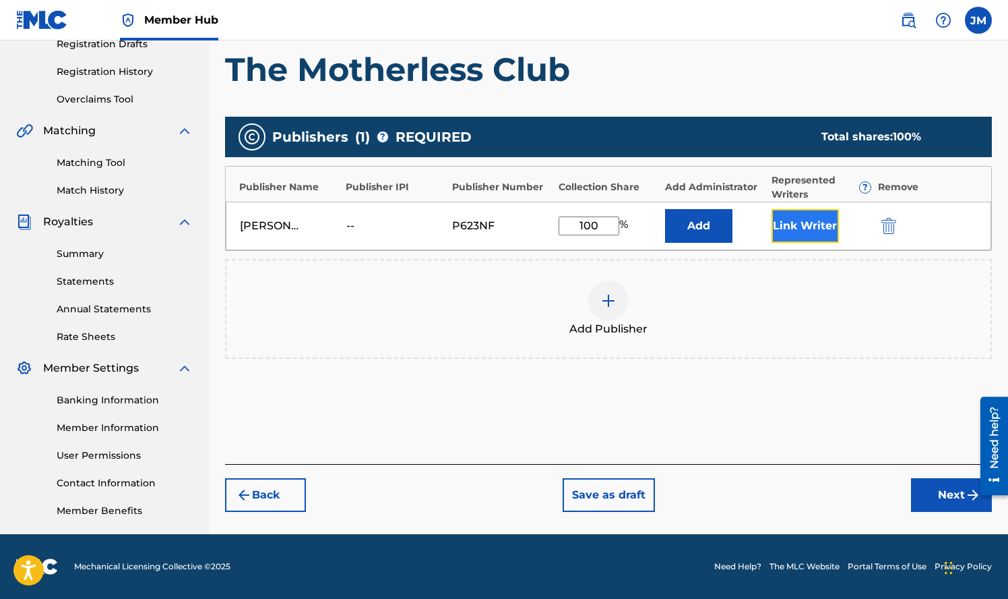
click at [817, 226] on button "Link Writer" at bounding box center [805, 226] width 67 height 34
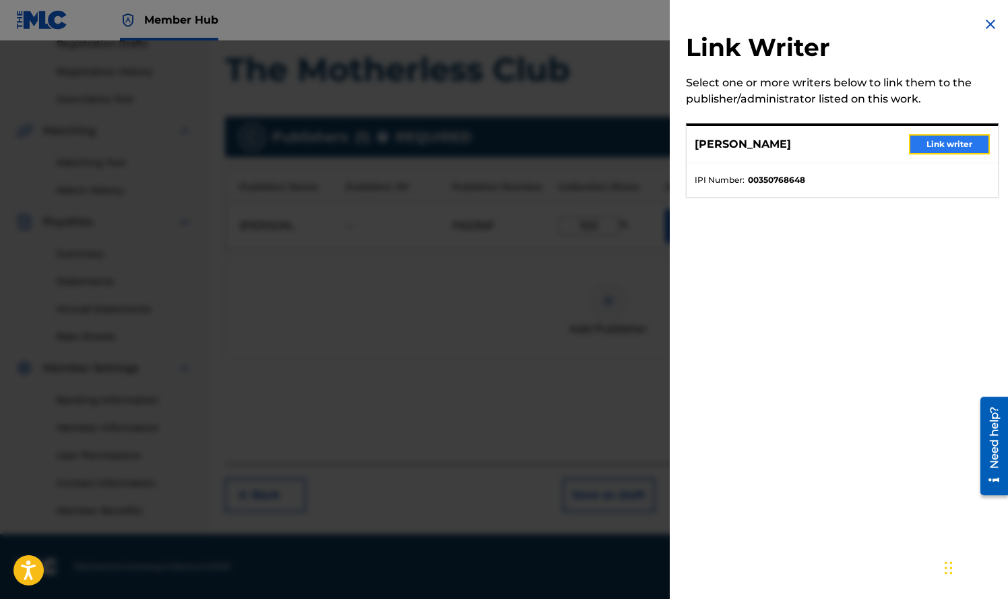
click at [944, 146] on button "Link writer" at bounding box center [949, 144] width 81 height 20
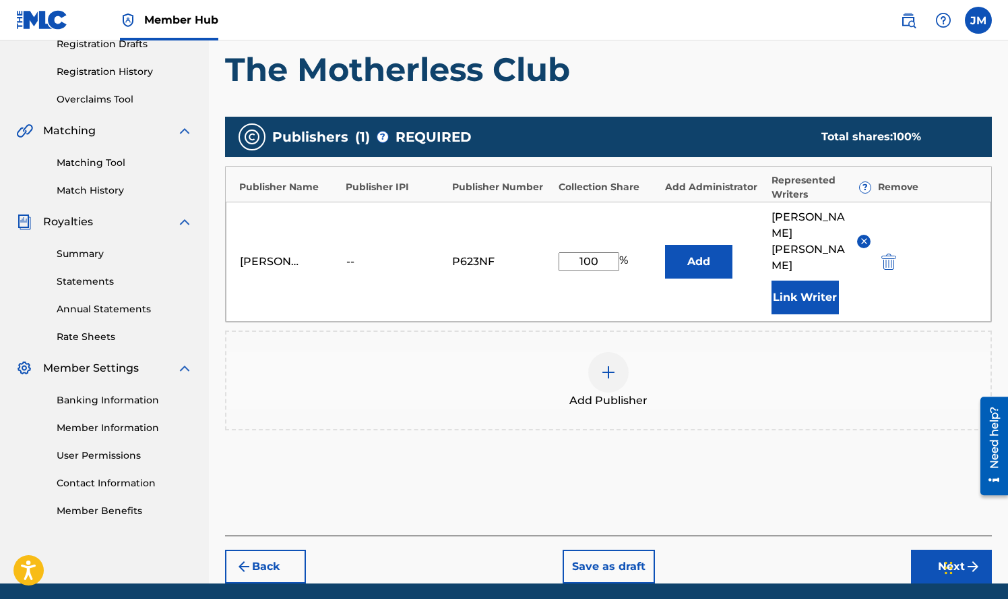
drag, startPoint x: 1008, startPoint y: 237, endPoint x: 1012, endPoint y: 268, distance: 32.0
click at [1008, 268] on html "Accessibility Screen-Reader Guide, Feedback, and Issue Reporting | New window C…" at bounding box center [504, 62] width 1008 height 599
click at [939, 549] on button "Next" at bounding box center [951, 566] width 81 height 34
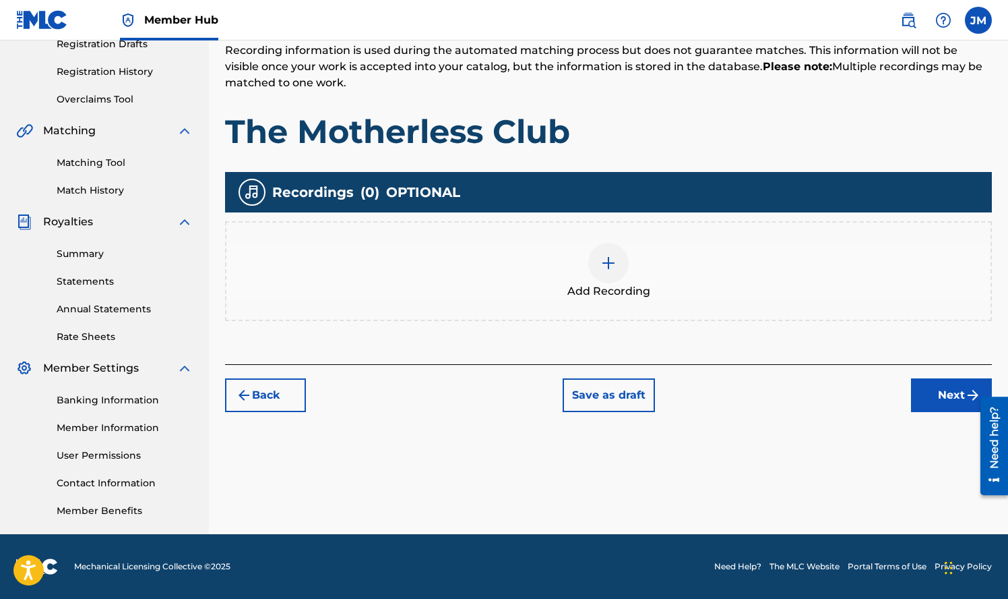
click at [606, 260] on img at bounding box center [609, 263] width 16 height 16
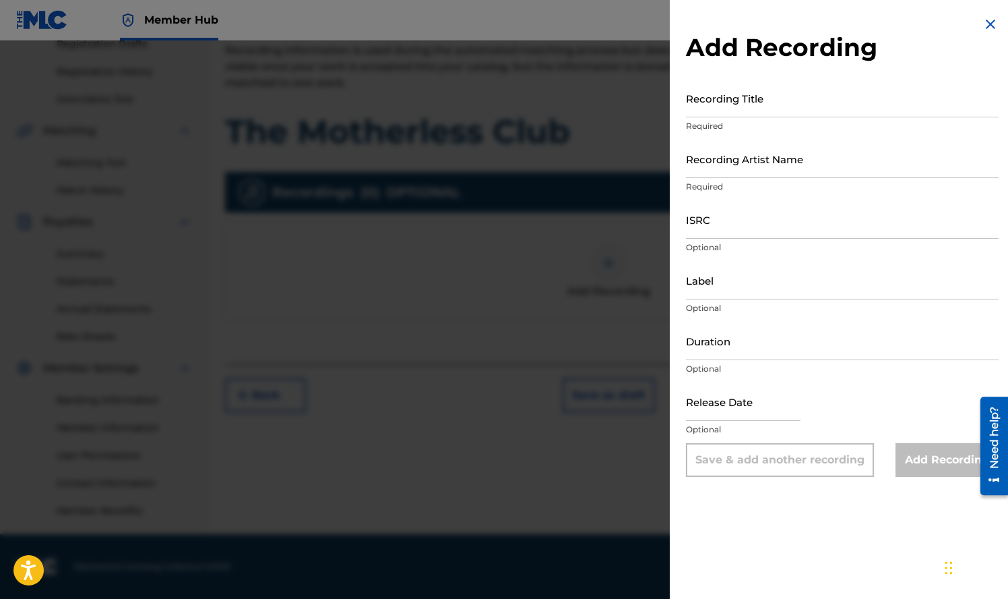
click at [482, 250] on div at bounding box center [504, 339] width 1008 height 599
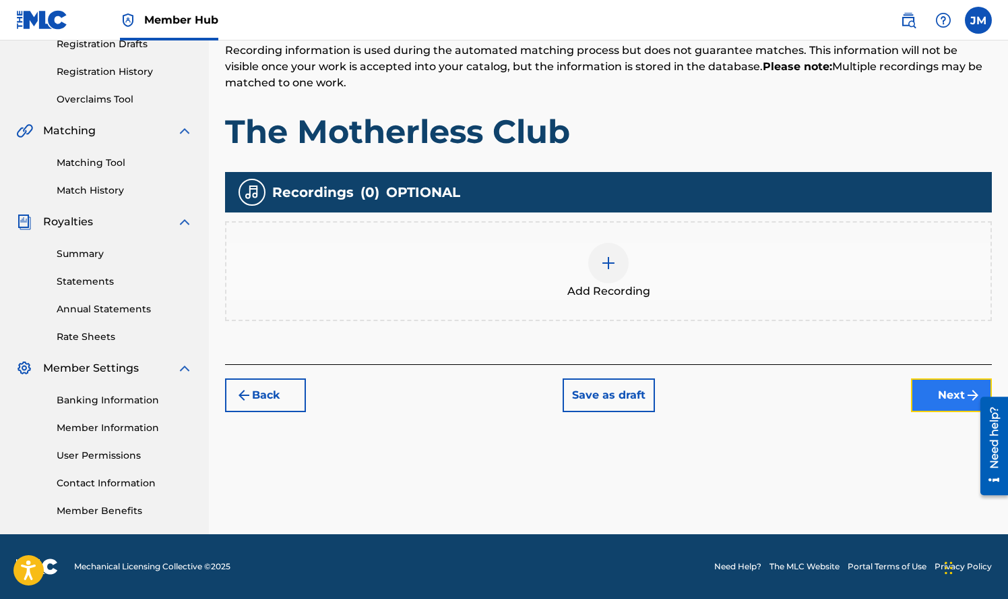
click at [950, 391] on button "Next" at bounding box center [951, 395] width 81 height 34
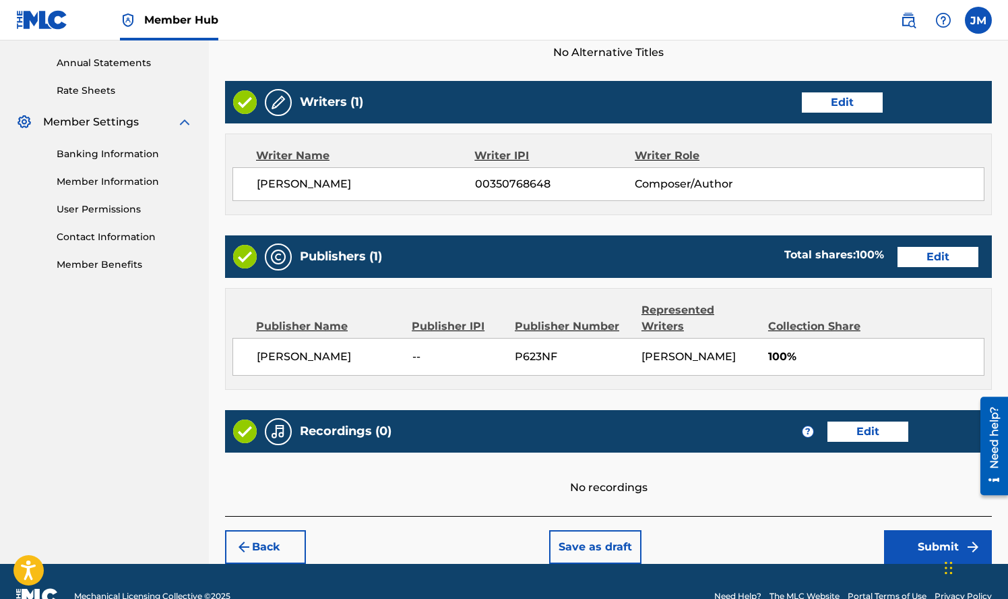
scroll to position [529, 0]
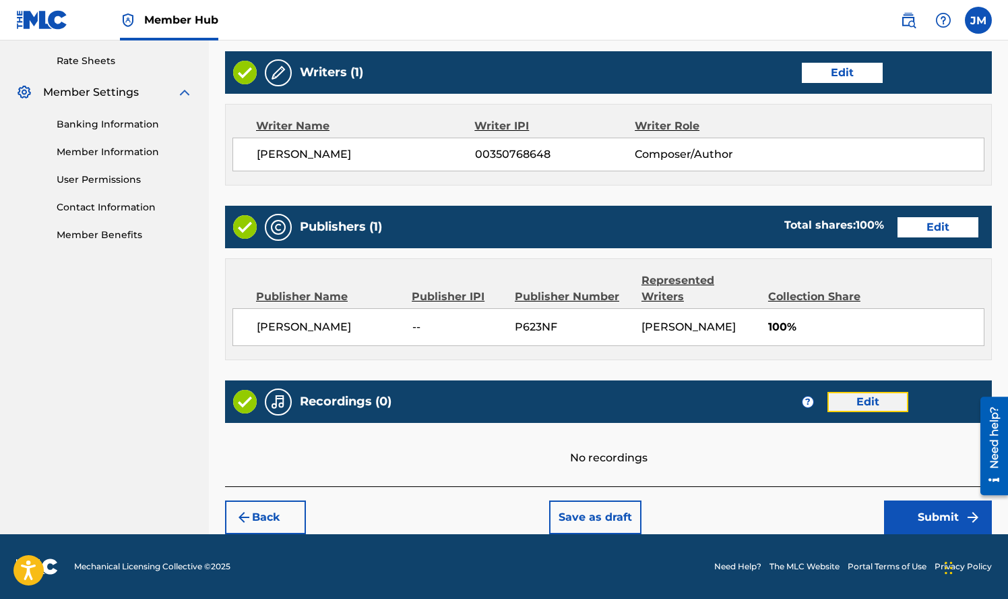
click at [868, 402] on button "Edit" at bounding box center [868, 402] width 81 height 20
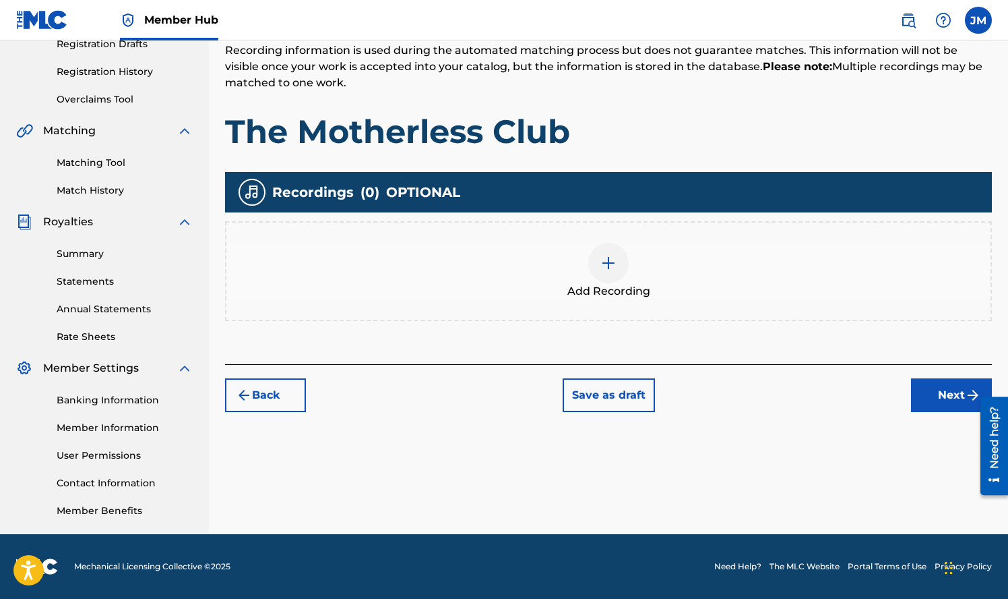
click at [608, 261] on img at bounding box center [609, 263] width 16 height 16
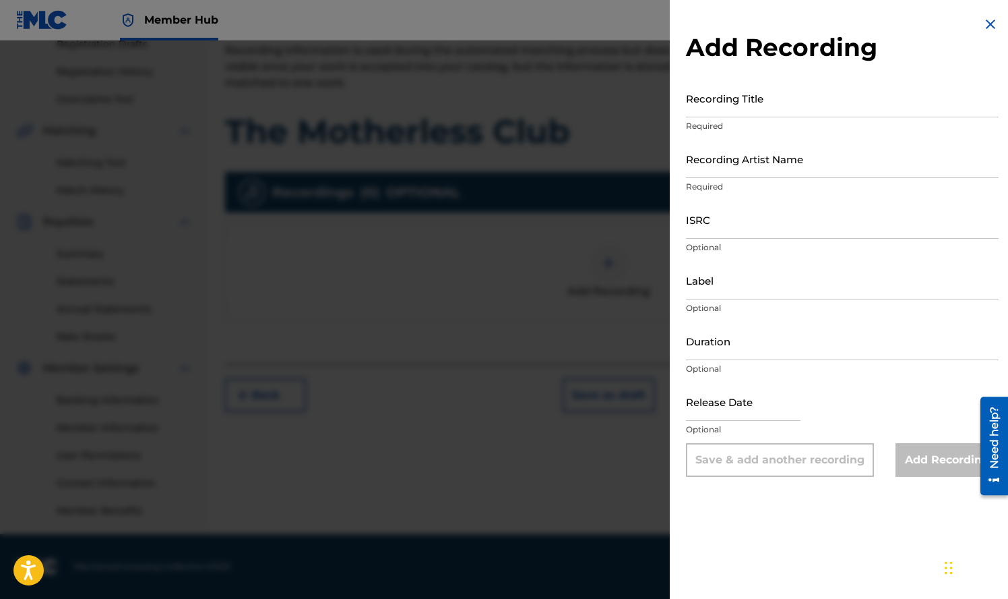
click at [984, 24] on img at bounding box center [991, 24] width 16 height 16
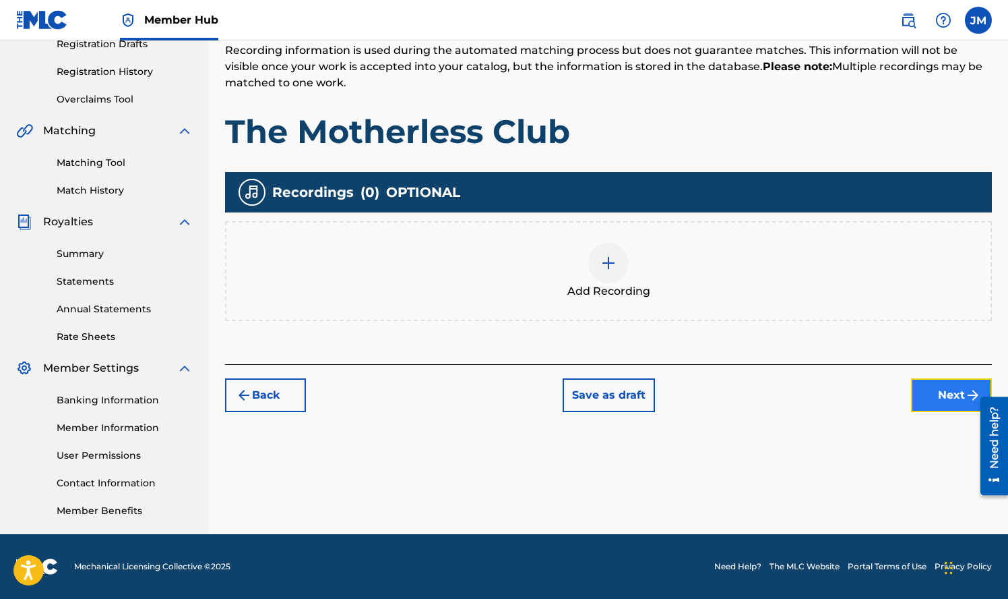
click at [953, 388] on button "Next" at bounding box center [951, 395] width 81 height 34
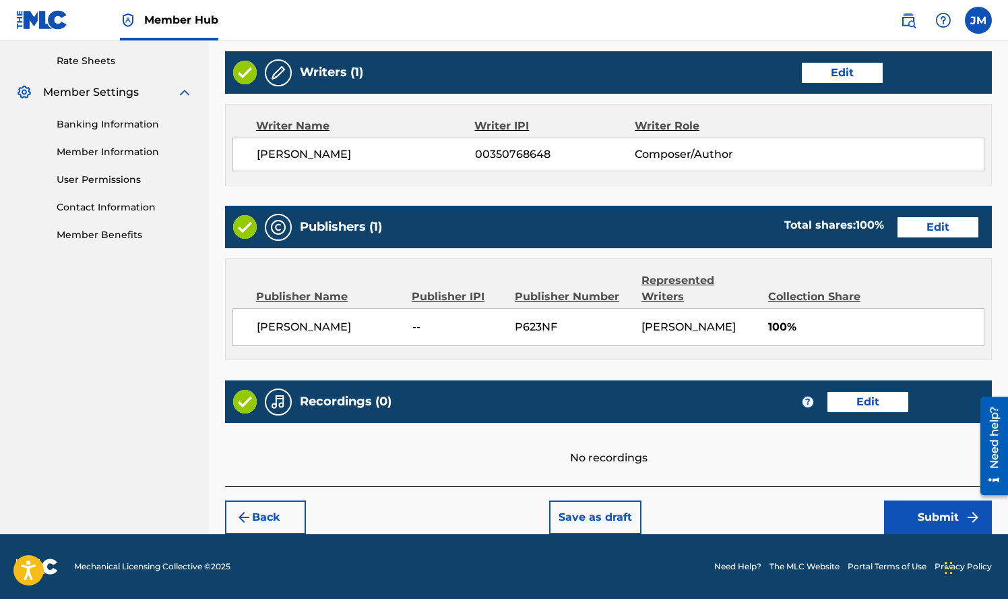
scroll to position [529, 0]
click at [943, 512] on button "Submit" at bounding box center [938, 517] width 108 height 34
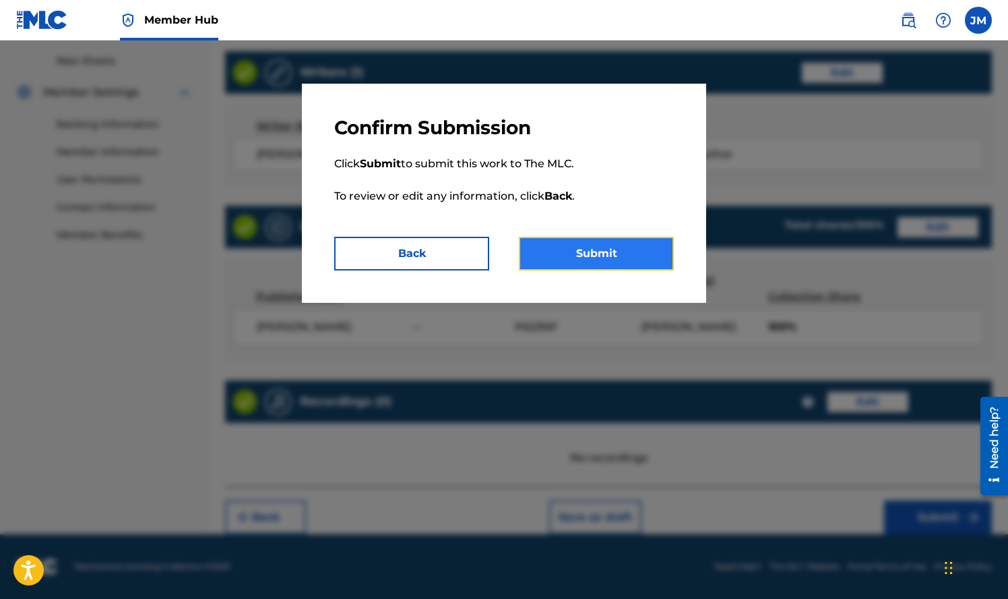
click at [590, 253] on button "Submit" at bounding box center [596, 254] width 155 height 34
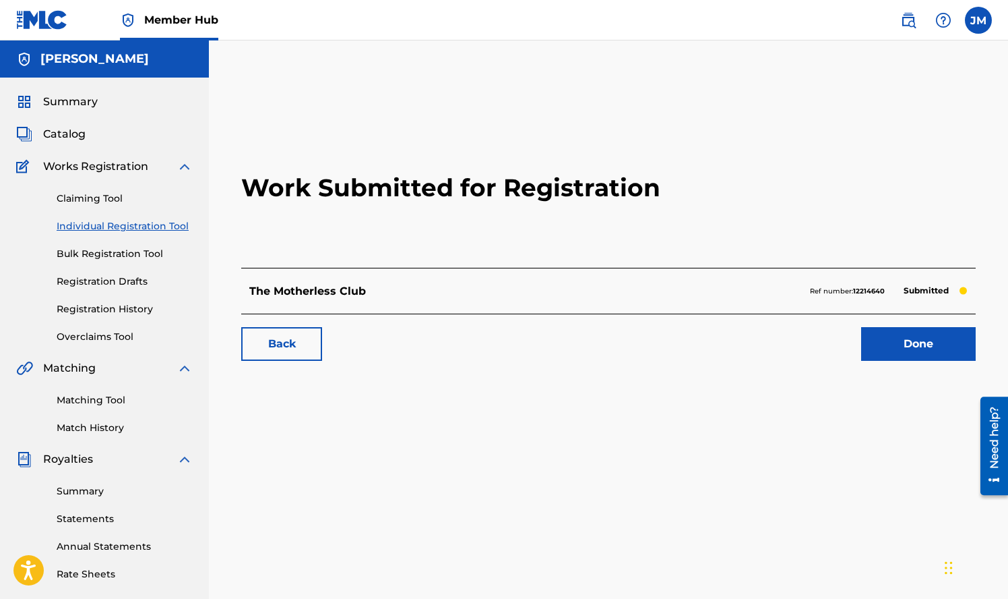
click at [98, 224] on link "Individual Registration Tool" at bounding box center [125, 226] width 136 height 14
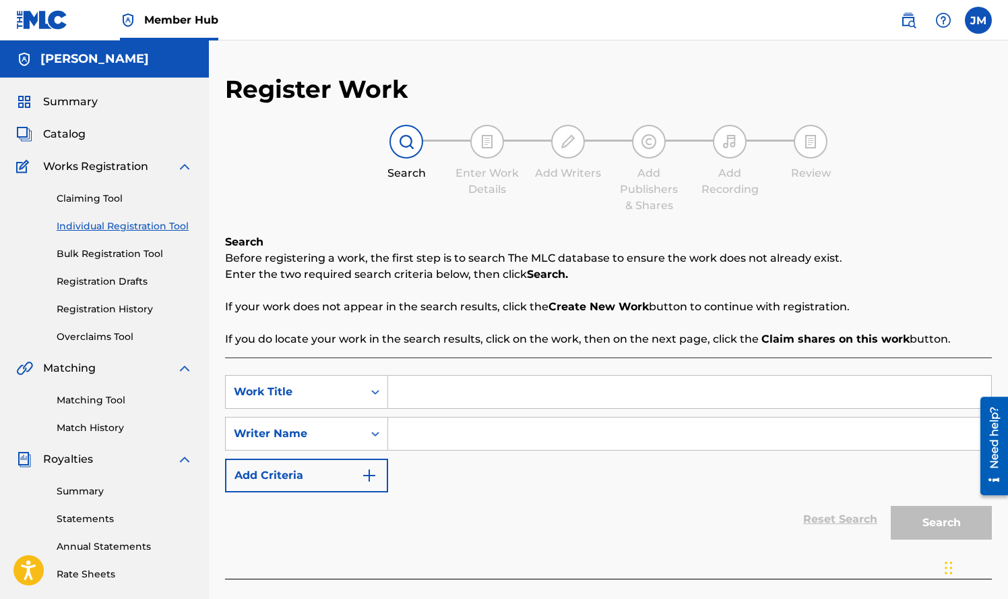
click at [429, 388] on input "Search Form" at bounding box center [689, 391] width 603 height 32
type input "Stuck in a Loop"
click at [431, 432] on input "Search Form" at bounding box center [689, 433] width 603 height 32
type input "j"
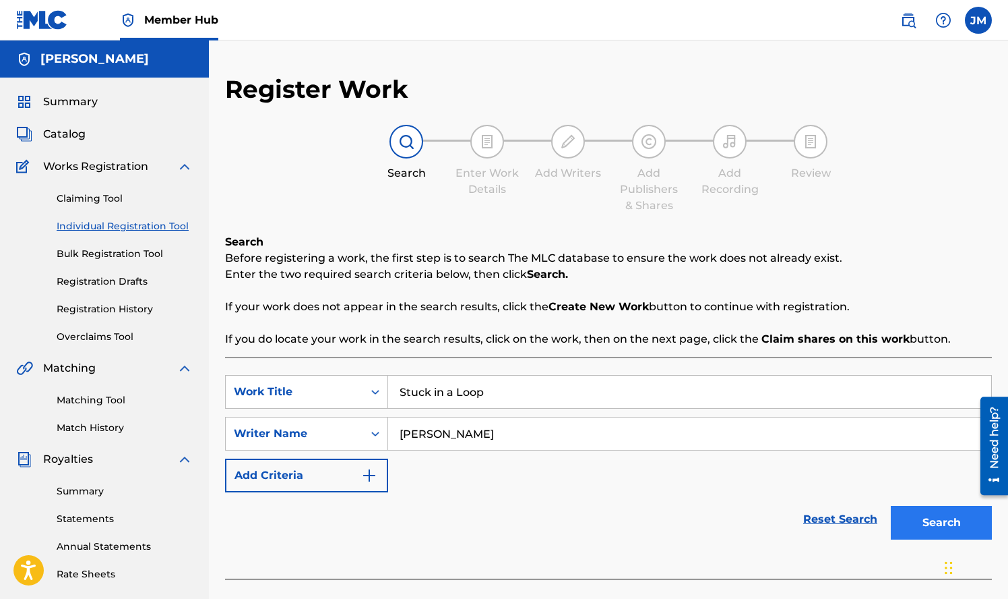
type input "[PERSON_NAME]"
click at [925, 524] on button "Search" at bounding box center [941, 523] width 101 height 34
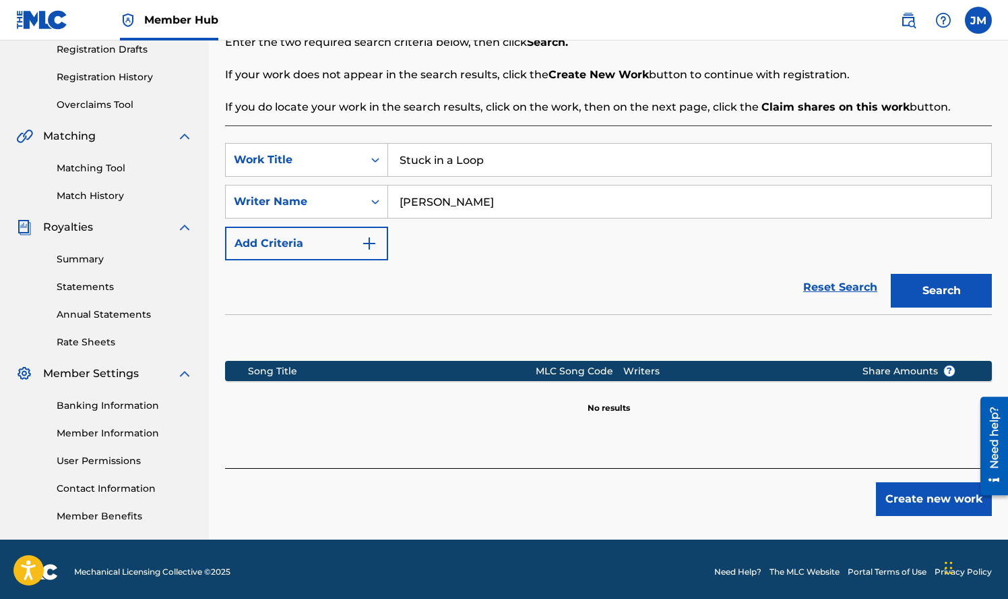
scroll to position [237, 0]
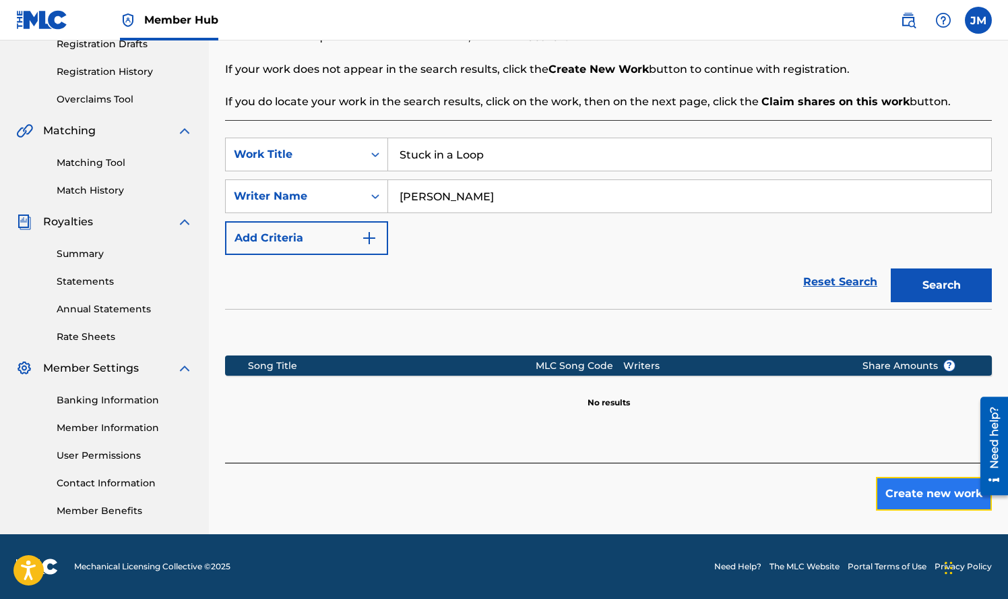
click at [938, 486] on button "Create new work" at bounding box center [934, 494] width 116 height 34
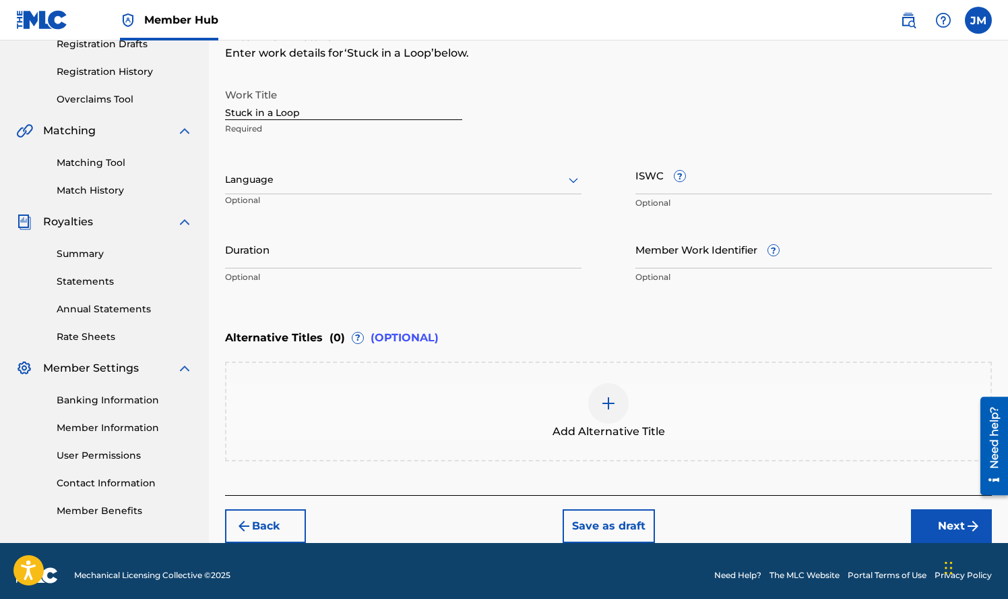
click at [574, 178] on icon at bounding box center [574, 180] width 16 height 16
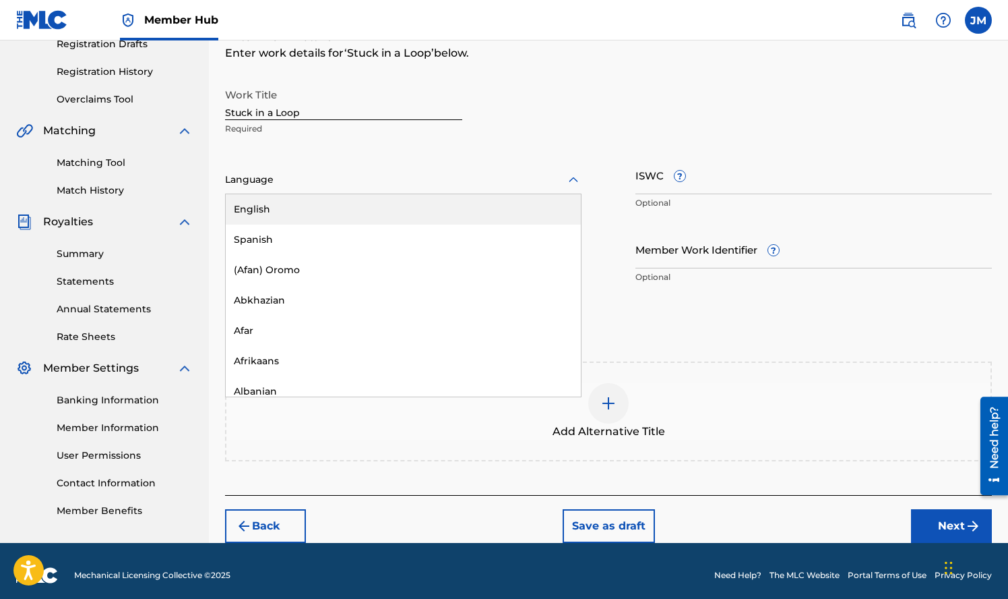
click at [512, 205] on div "English" at bounding box center [403, 209] width 355 height 30
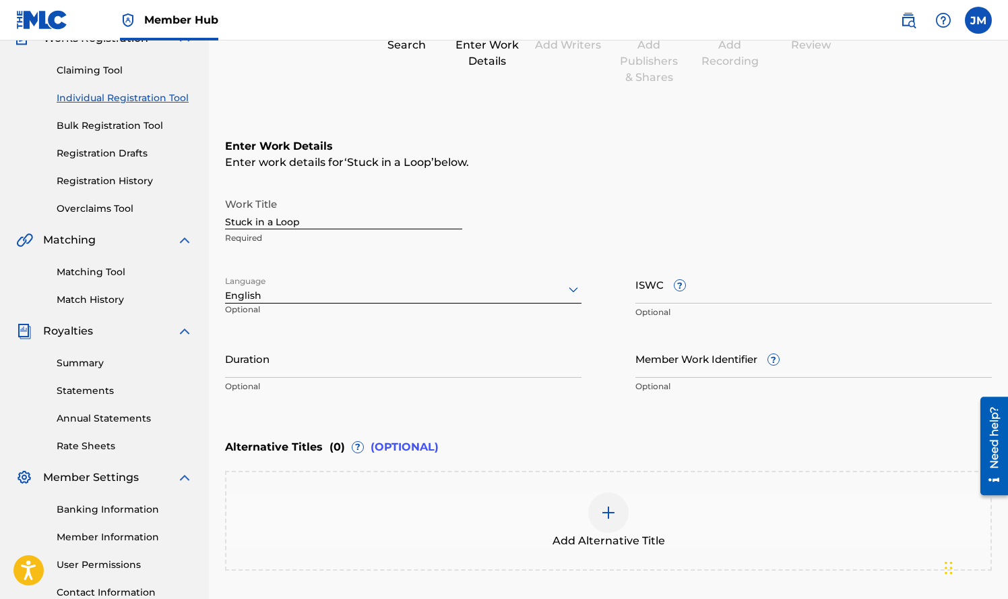
scroll to position [0, 0]
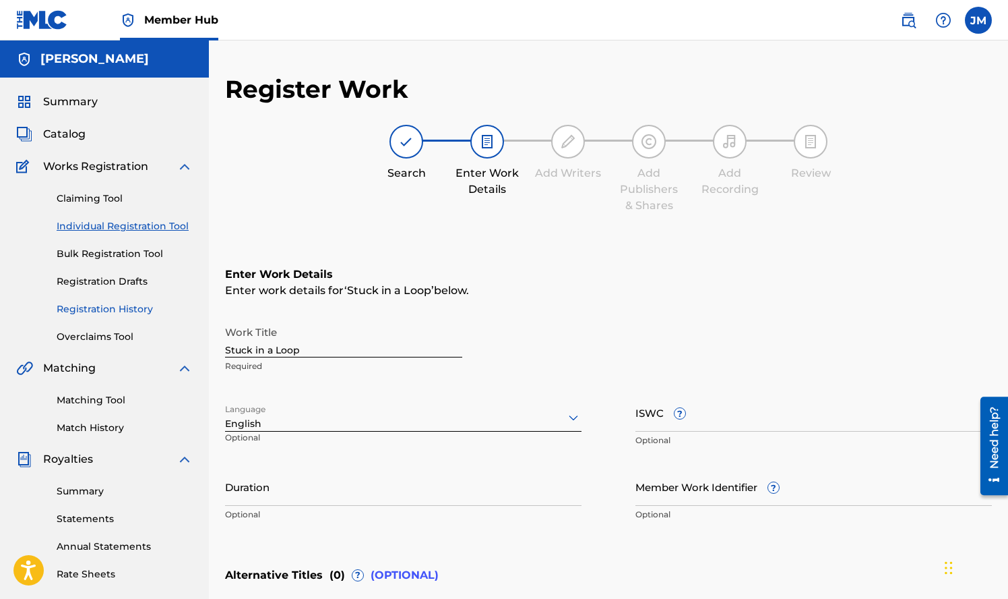
click at [98, 311] on link "Registration History" at bounding box center [125, 309] width 136 height 14
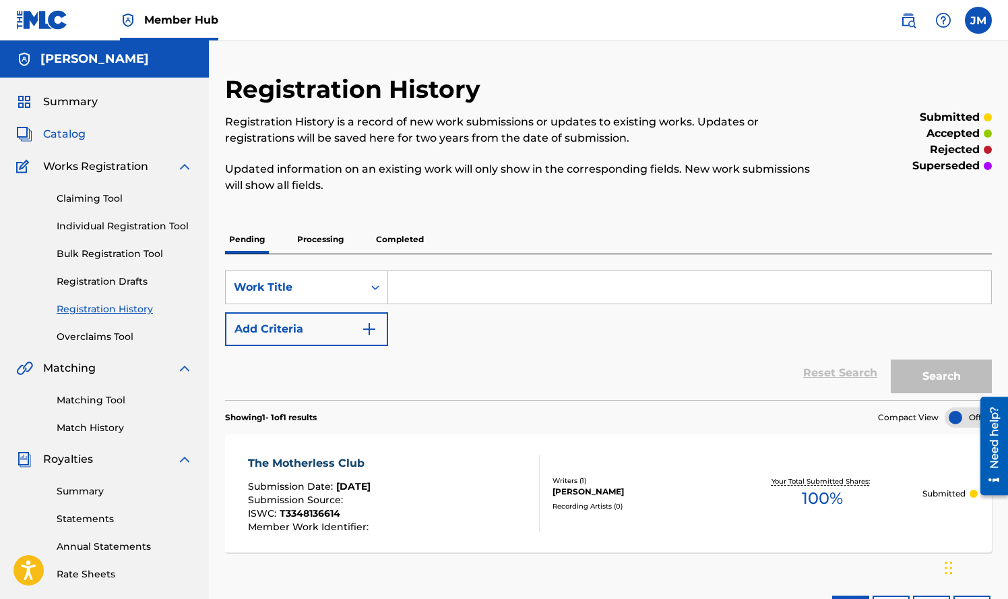
click at [61, 130] on span "Catalog" at bounding box center [64, 134] width 42 height 16
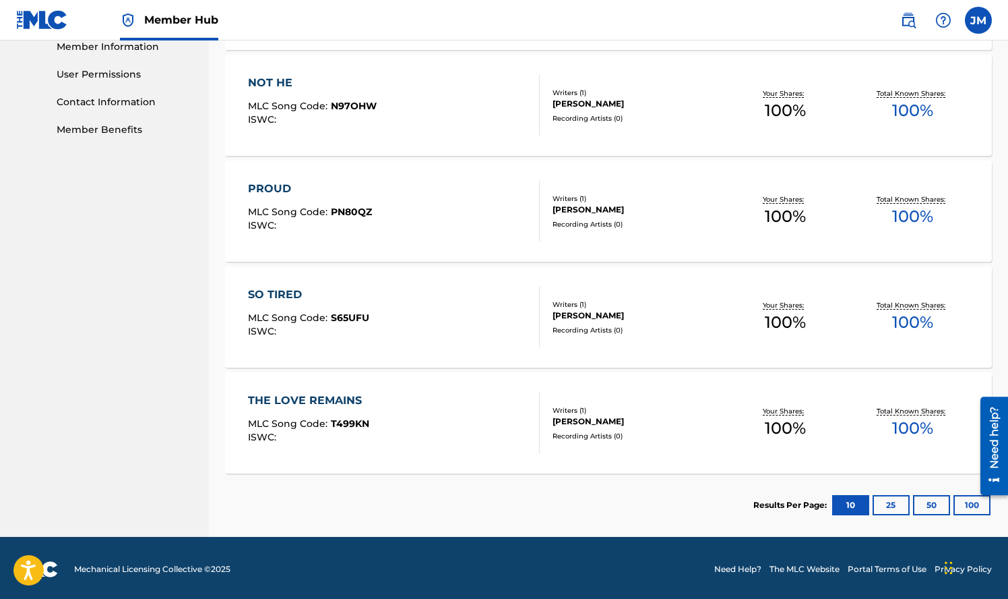
scroll to position [621, 0]
